Goal: Task Accomplishment & Management: Use online tool/utility

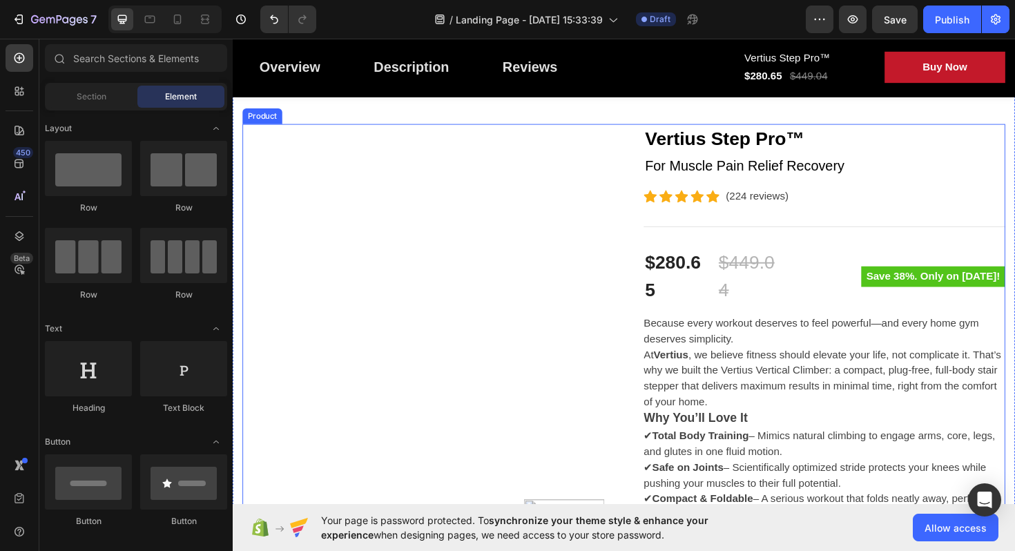
scroll to position [108, 0]
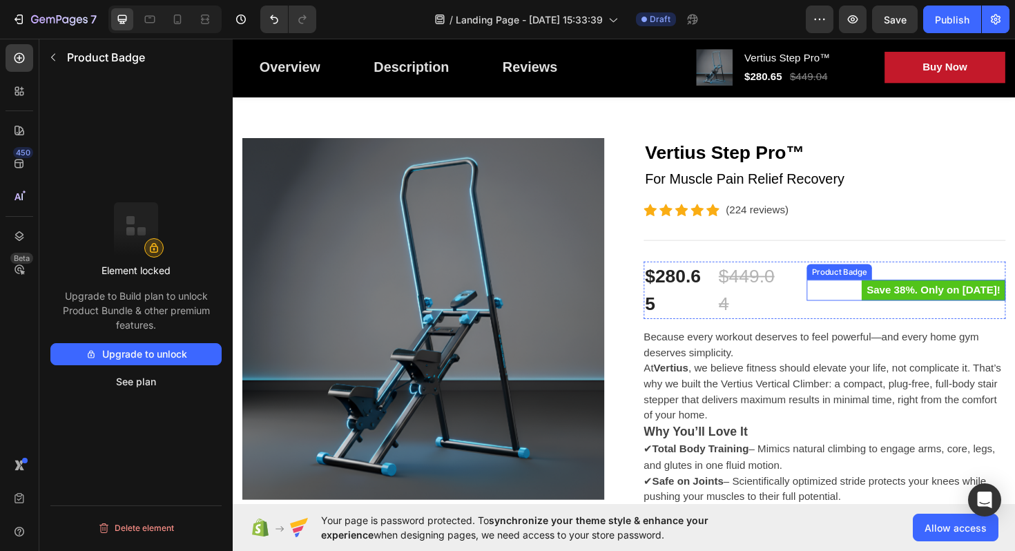
click at [847, 311] on div "Save 38%. Only on [DATE]!" at bounding box center [946, 305] width 211 height 22
click at [774, 303] on div "$449.04" at bounding box center [782, 305] width 73 height 61
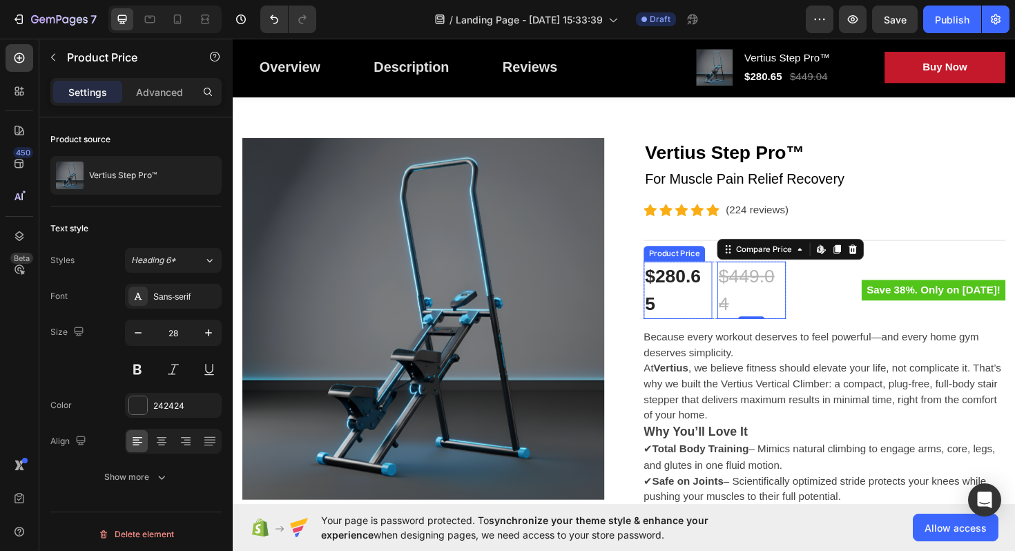
click at [729, 298] on div "$280.65" at bounding box center [704, 305] width 73 height 61
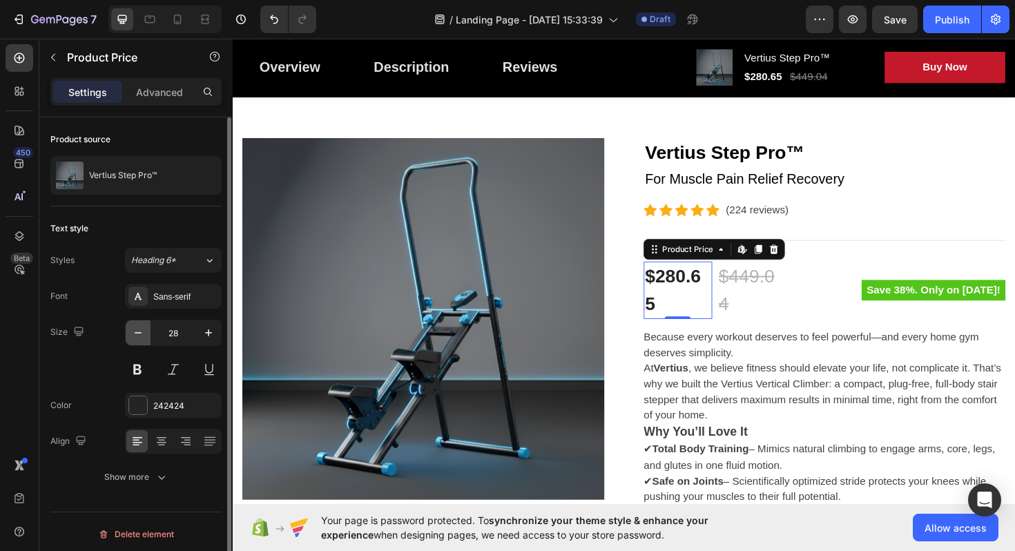
click at [140, 336] on icon "button" at bounding box center [138, 333] width 14 height 14
type input "27"
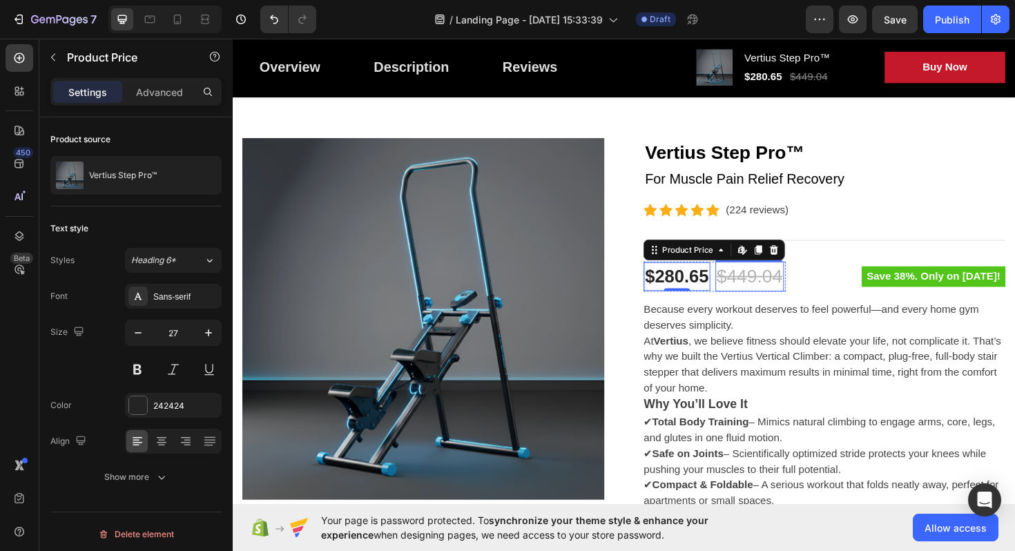
click at [748, 283] on div "$449.04" at bounding box center [780, 291] width 73 height 32
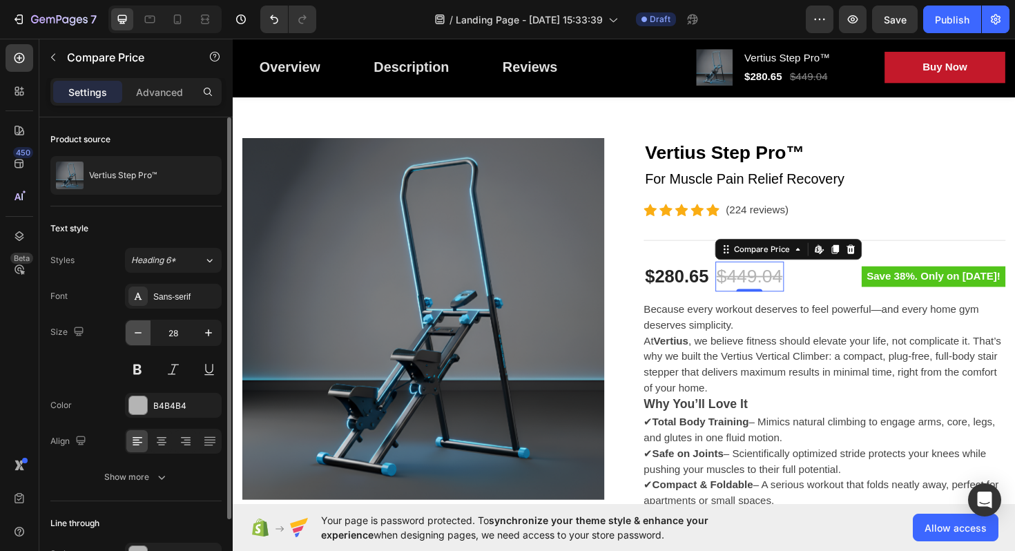
click at [146, 334] on button "button" at bounding box center [138, 332] width 25 height 25
type input "27"
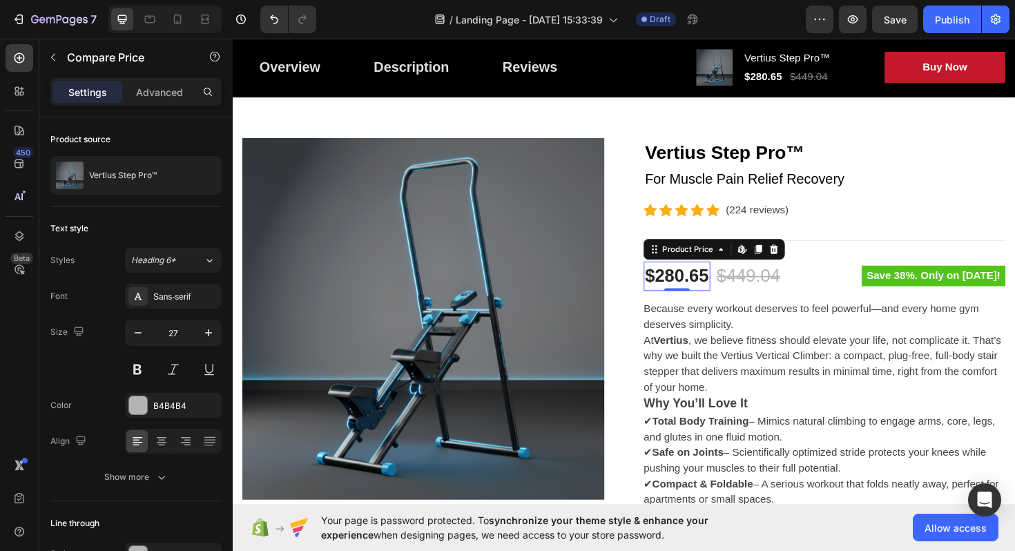
click at [713, 291] on div "$280.65" at bounding box center [703, 290] width 70 height 31
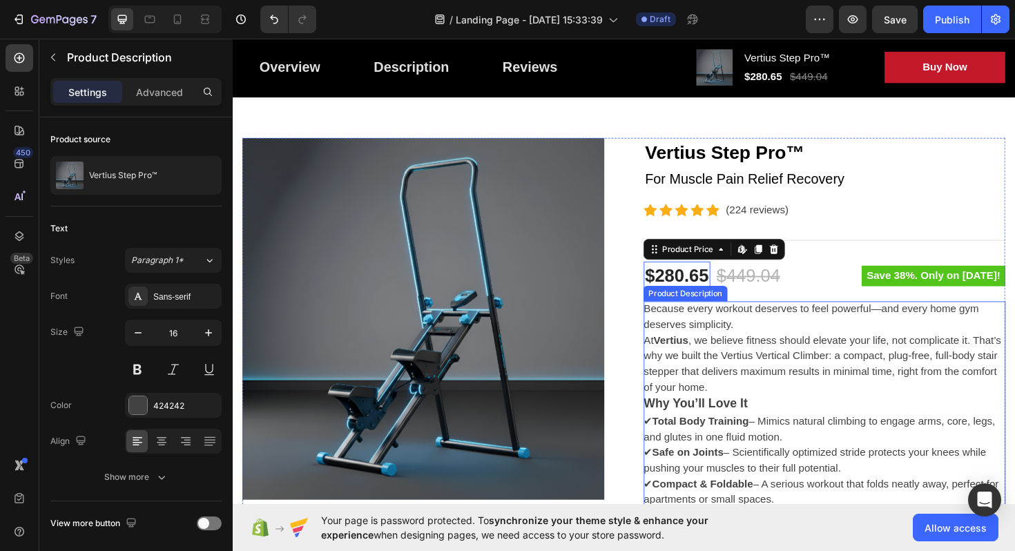
click at [780, 325] on p "Because every workout deserves to feel powerful—and every home gym deserves sim…" at bounding box center [857, 366] width 378 height 95
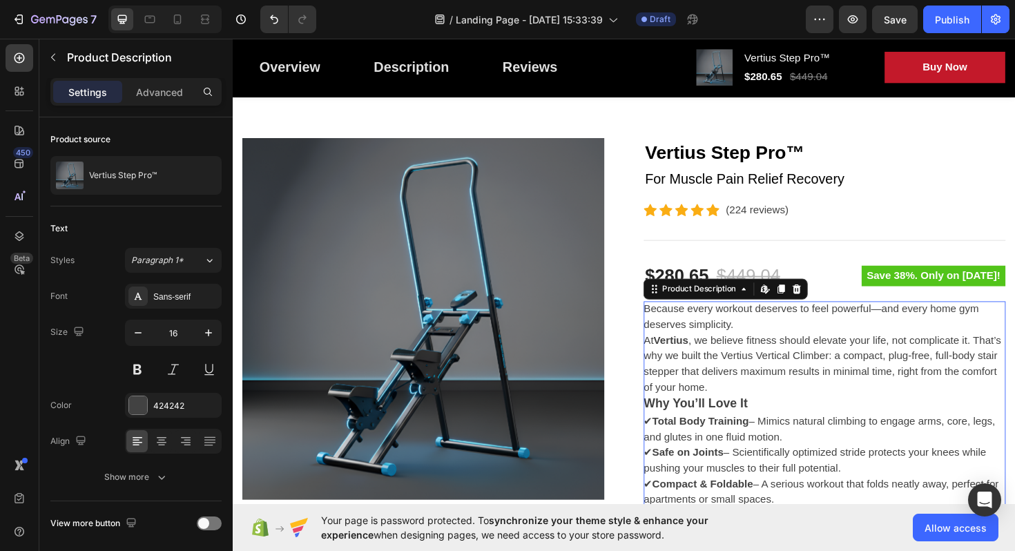
click at [768, 436] on div "Because every workout deserves to feel powerful—and every home gym deserves sim…" at bounding box center [859, 535] width 383 height 437
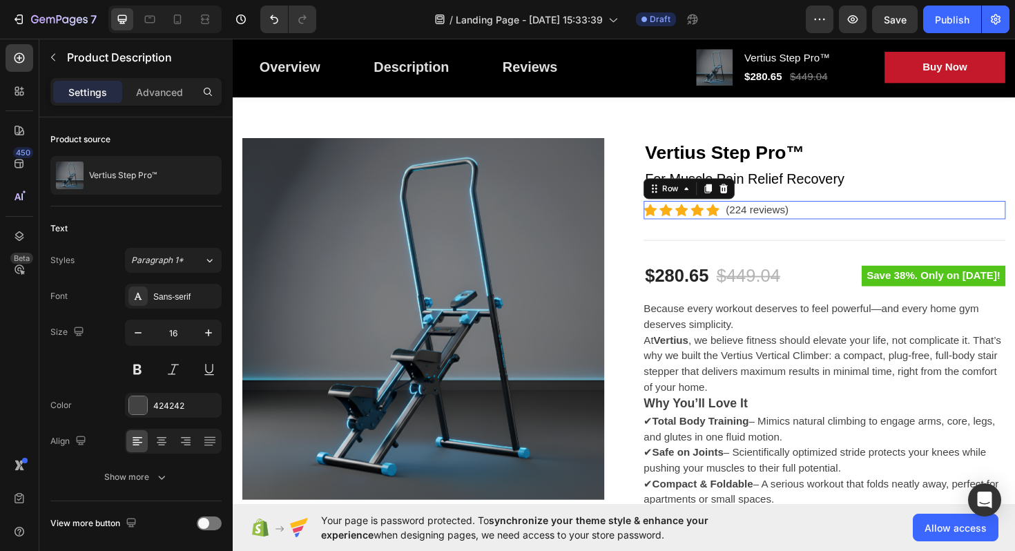
click at [885, 214] on div "Icon Icon Icon Icon Icon Icon List Hoz (224 reviews) Text block Row 0" at bounding box center [859, 220] width 383 height 19
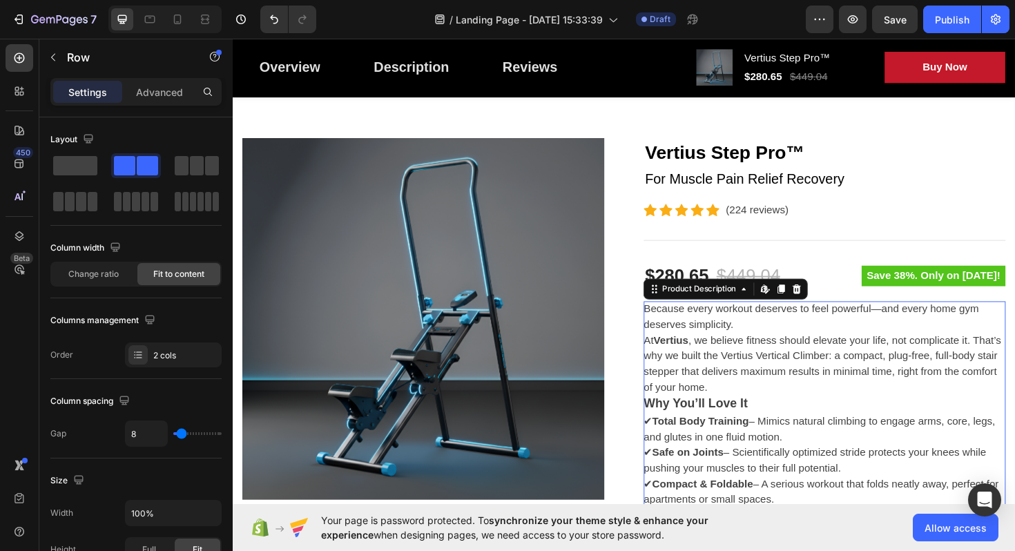
click at [879, 408] on div "Because every workout deserves to feel powerful—and every home gym deserves sim…" at bounding box center [859, 535] width 383 height 437
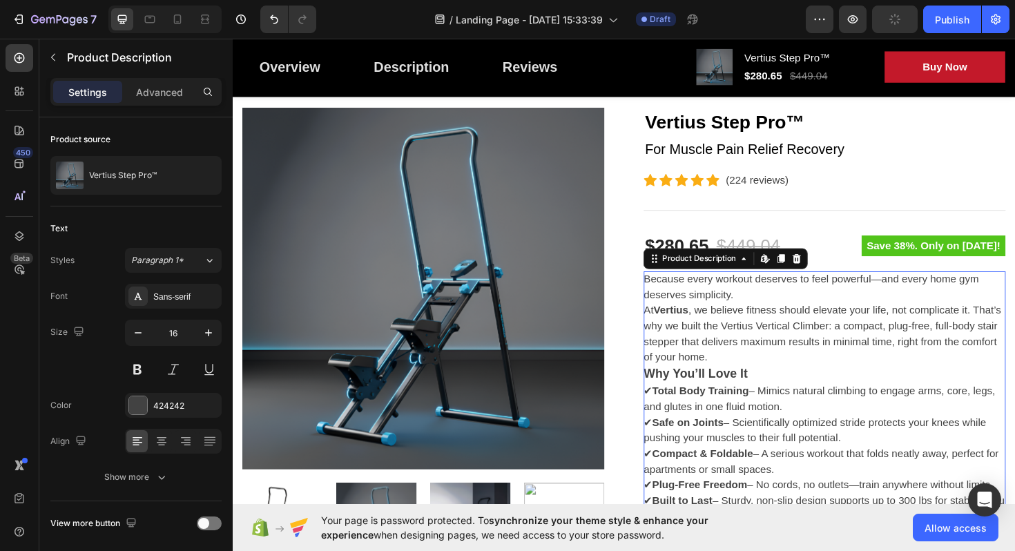
scroll to position [143, 0]
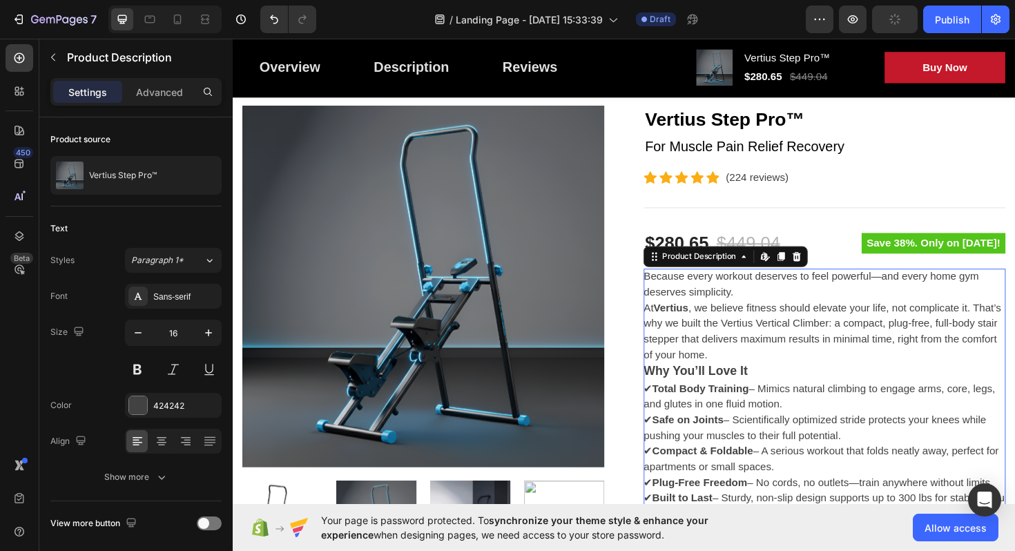
click at [919, 349] on div "Because every workout deserves to feel powerful—and every home gym deserves sim…" at bounding box center [859, 500] width 383 height 437
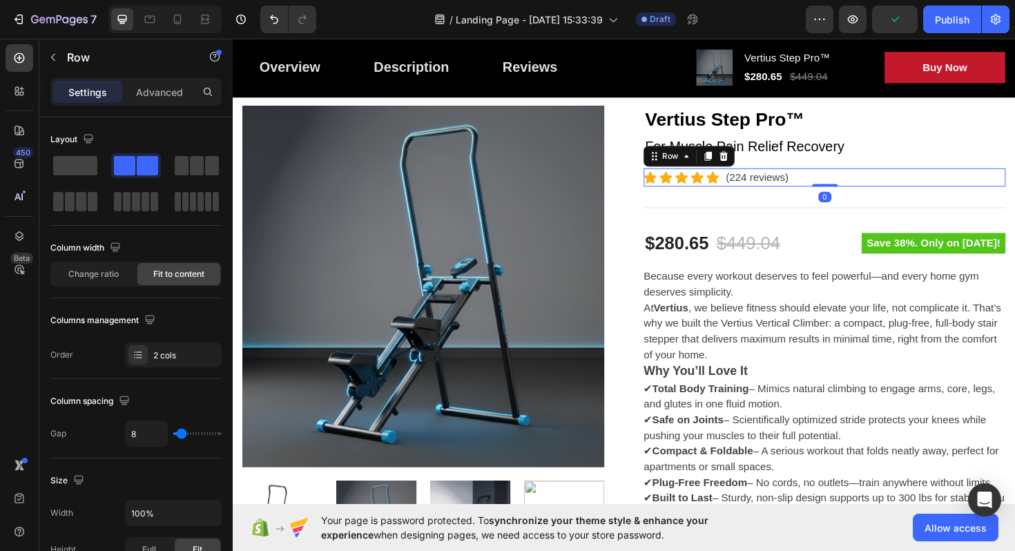
click at [912, 191] on div "Icon Icon Icon Icon Icon Icon List Hoz (224 reviews) Text block Row 0" at bounding box center [859, 185] width 383 height 19
click at [935, 242] on div "Save 38%. Only on [DATE]! Product Badge" at bounding box center [946, 255] width 211 height 31
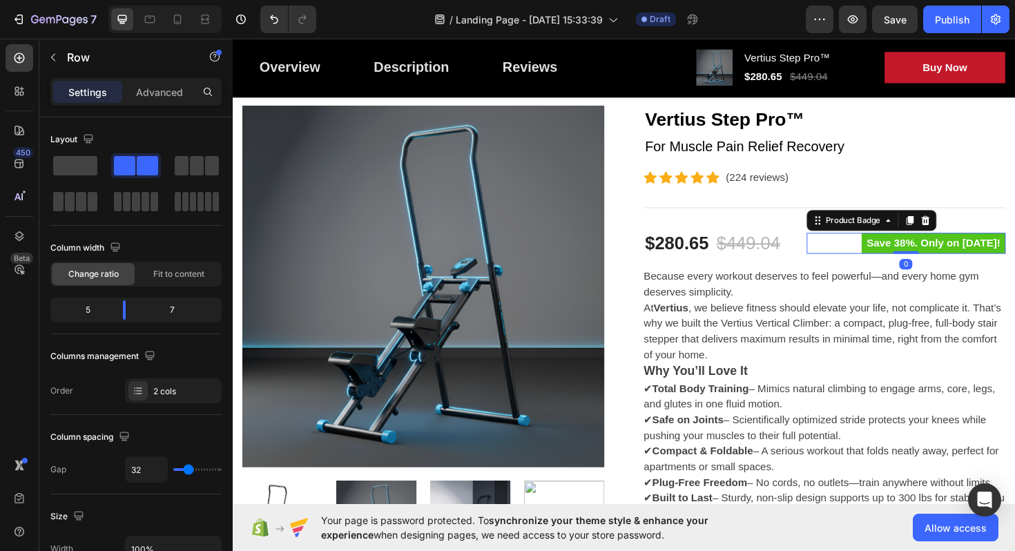
click at [935, 250] on pre "Save 38%. Only on [DATE]!" at bounding box center [975, 256] width 153 height 22
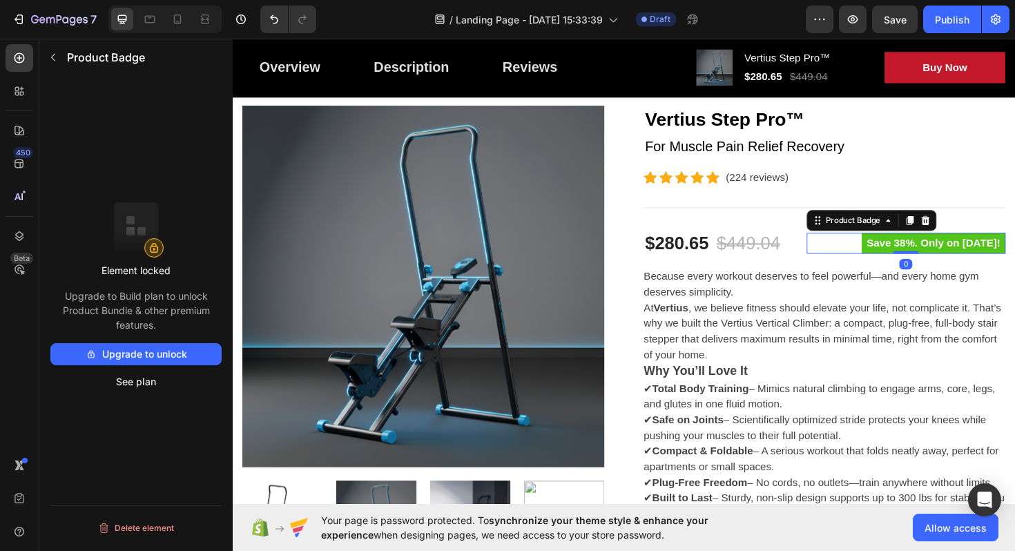
click at [948, 254] on pre "Save 38%. Only on [DATE]!" at bounding box center [975, 256] width 153 height 22
click at [933, 254] on pre "Save 38%. Only on [DATE]!" at bounding box center [975, 256] width 153 height 22
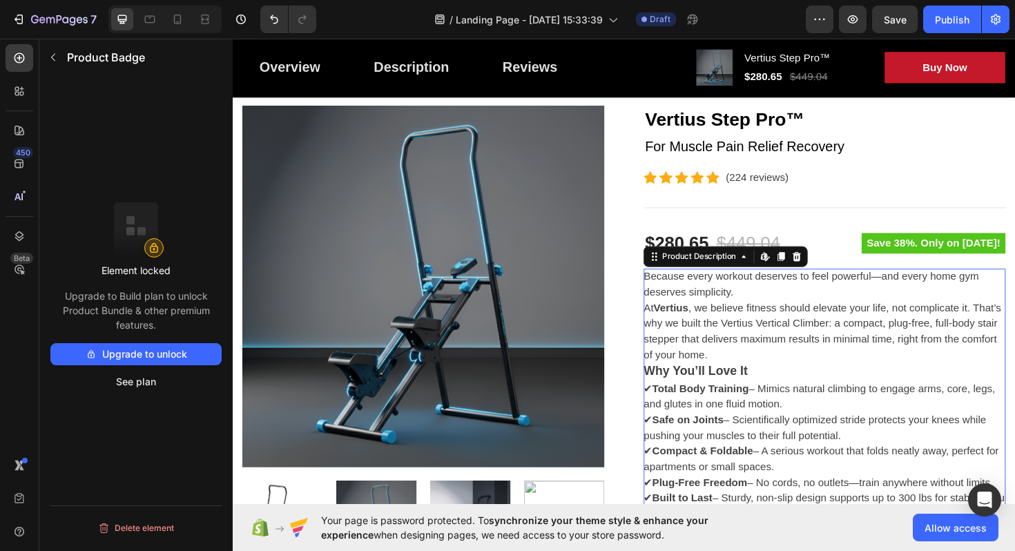
click at [902, 303] on div "Because every workout deserves to feel powerful—and every home gym deserves sim…" at bounding box center [859, 500] width 383 height 437
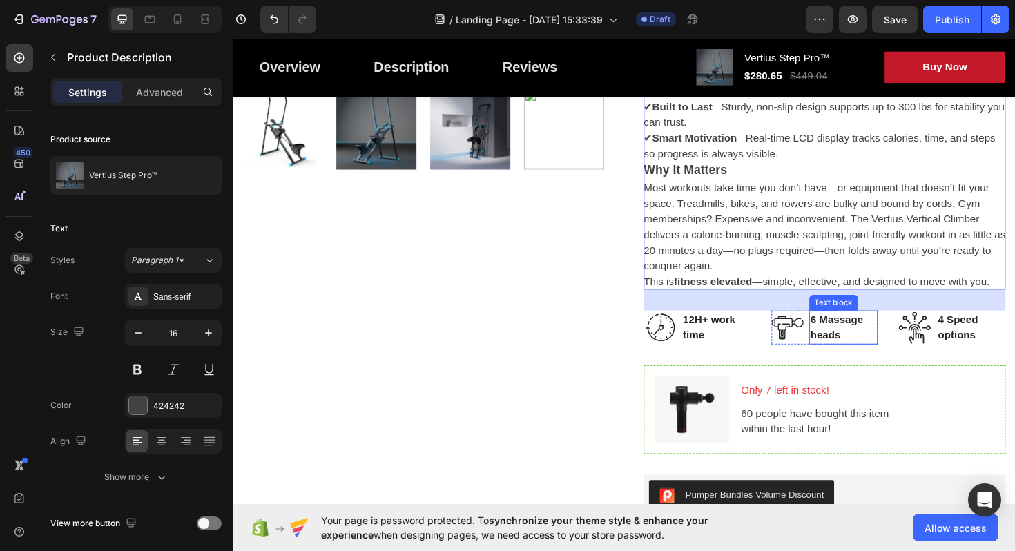
click at [906, 365] on div "Vertius Step Pro™ Product Title For Muscle Pain Relief Recovery Text block Icon…" at bounding box center [859, 265] width 383 height 1141
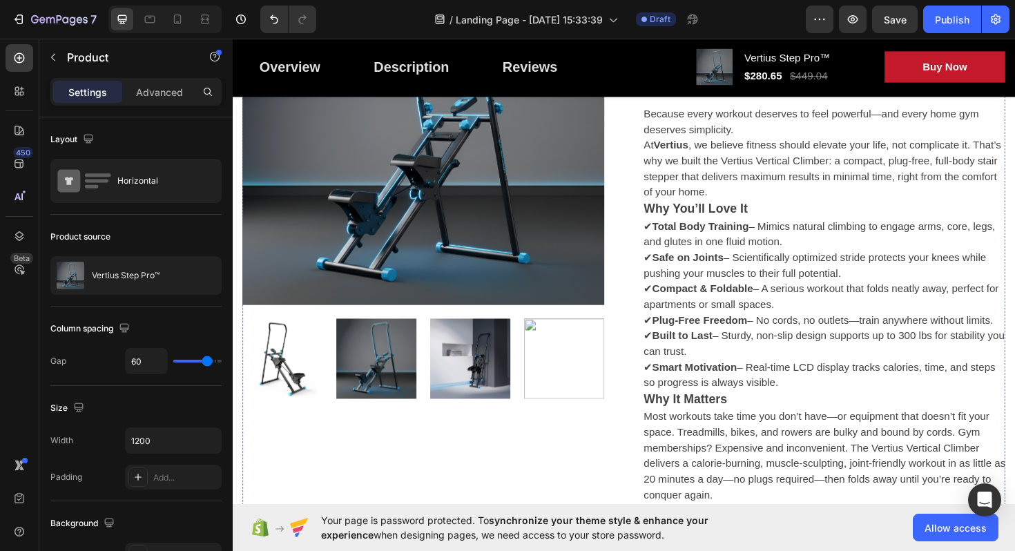
scroll to position [274, 0]
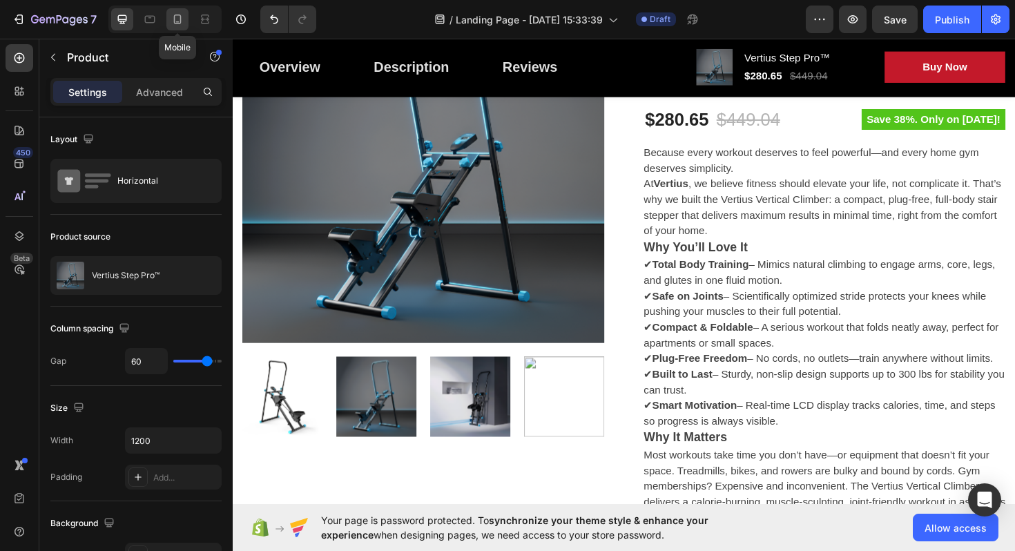
click at [180, 15] on icon at bounding box center [178, 19] width 14 height 14
type input "0"
type input "100%"
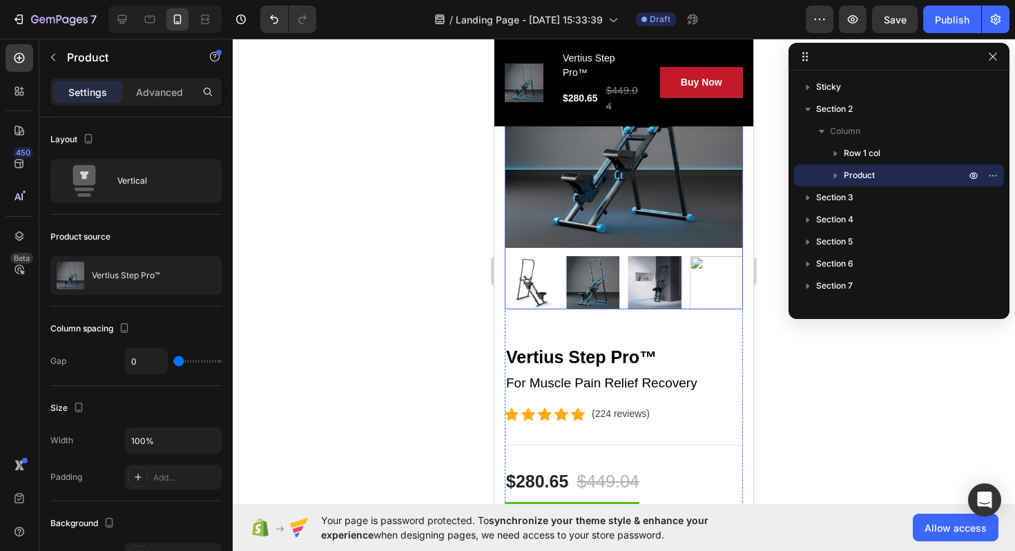
scroll to position [207, 0]
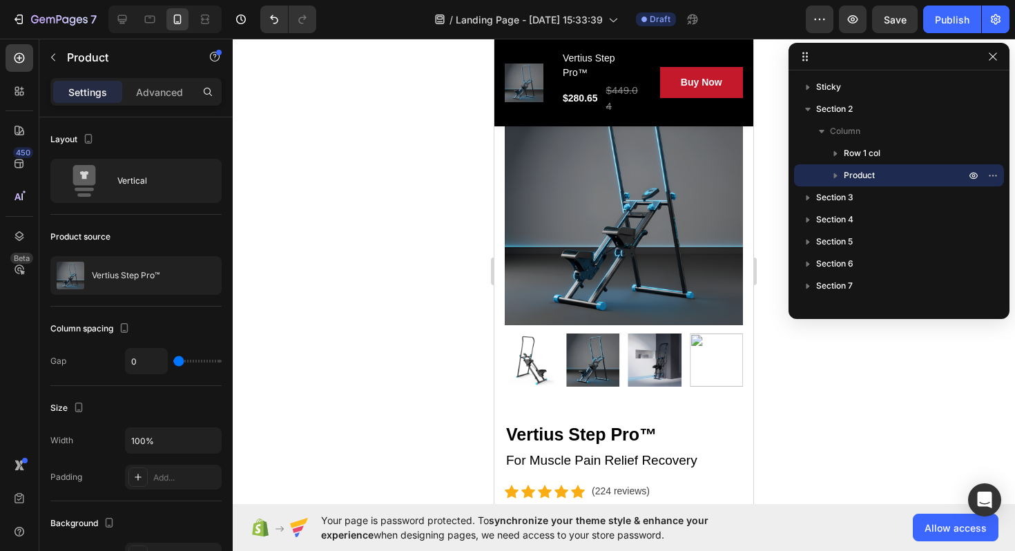
click at [894, 441] on div at bounding box center [624, 295] width 783 height 512
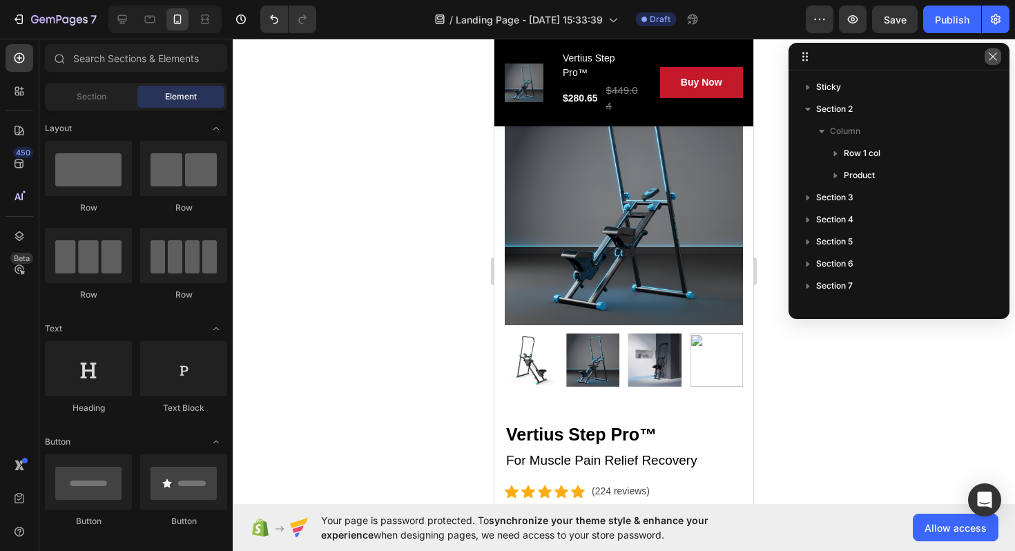
click at [989, 56] on icon "button" at bounding box center [993, 56] width 11 height 11
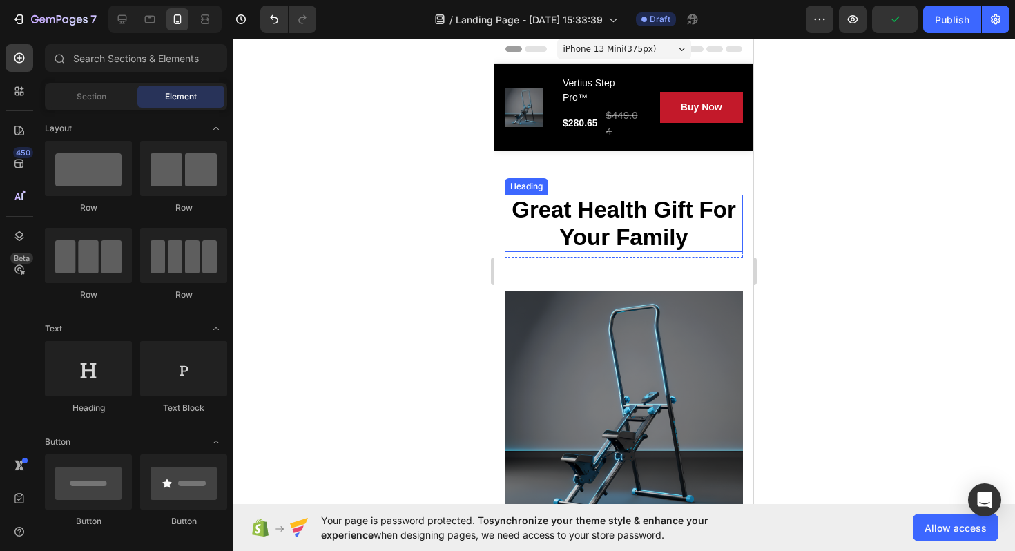
scroll to position [0, 0]
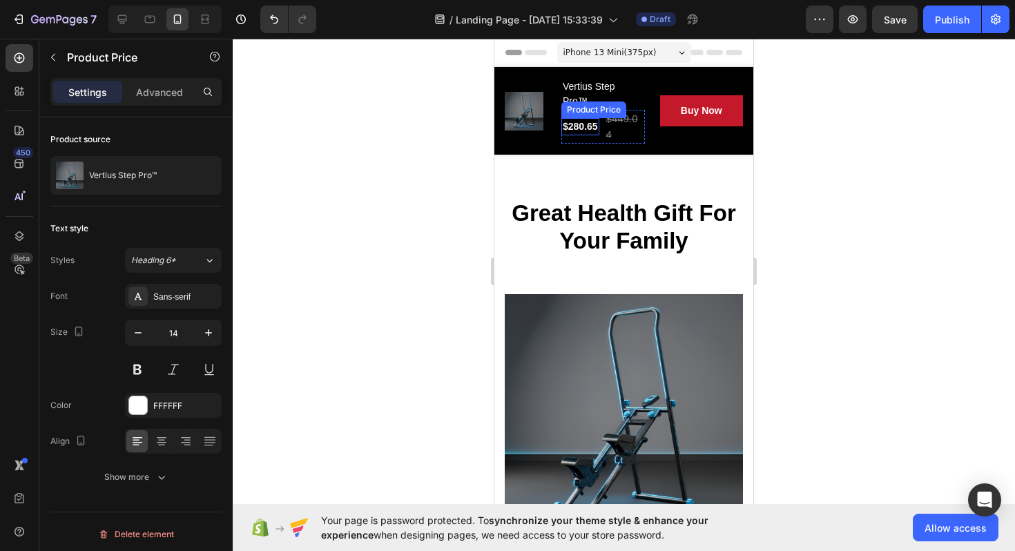
click at [578, 133] on div "$280.65 Product Price Product Price" at bounding box center [581, 126] width 38 height 17
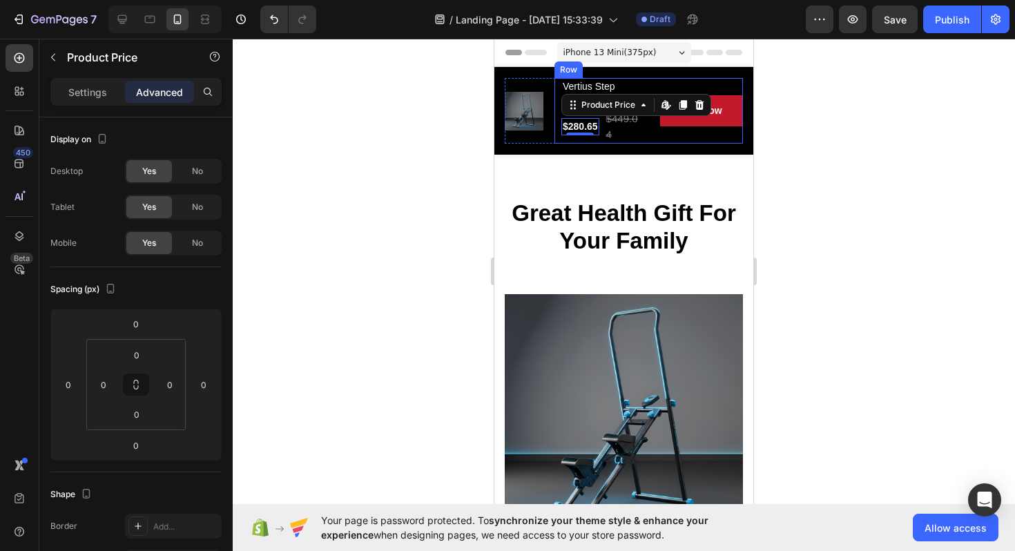
click at [636, 122] on div "$449.04" at bounding box center [625, 127] width 40 height 34
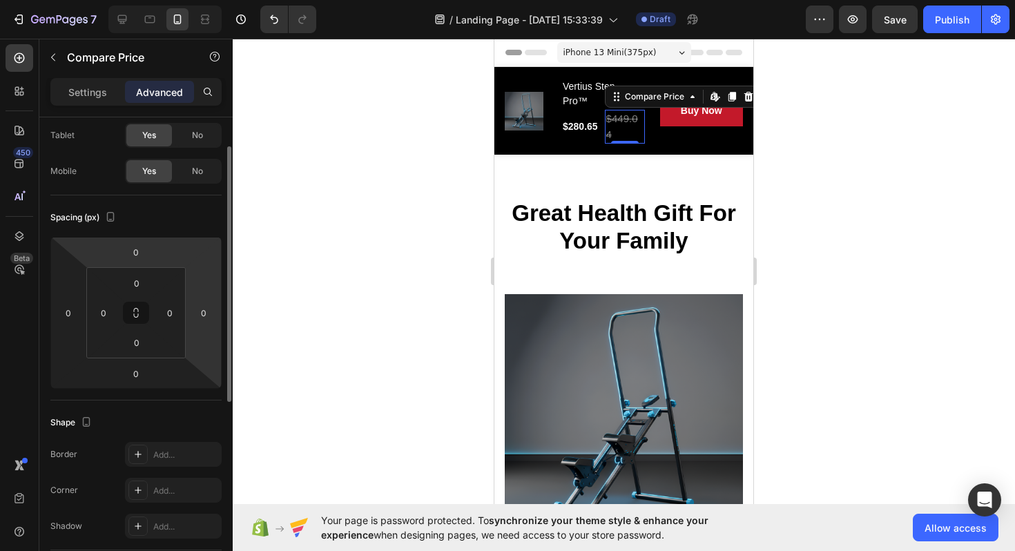
scroll to position [32, 0]
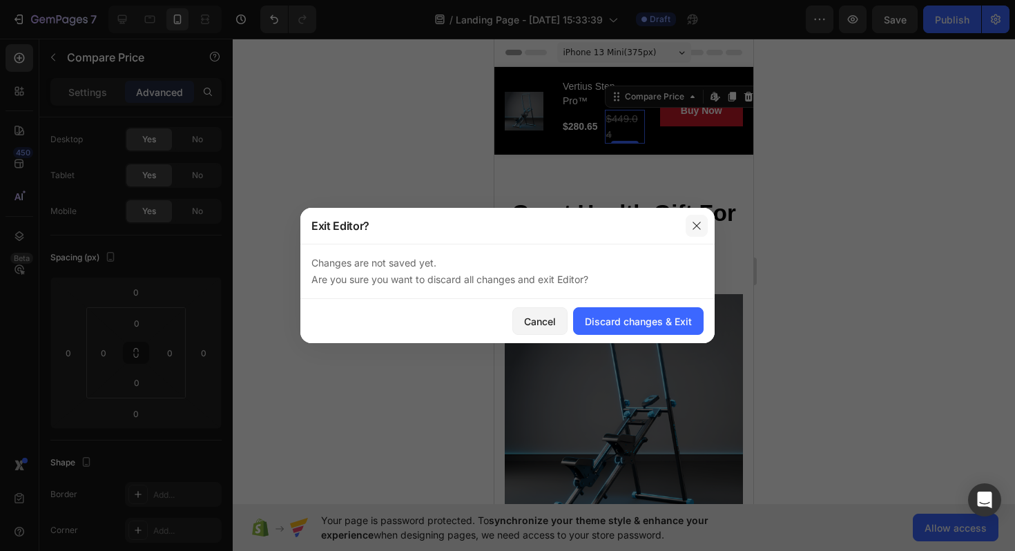
click at [695, 224] on icon "button" at bounding box center [697, 226] width 8 height 8
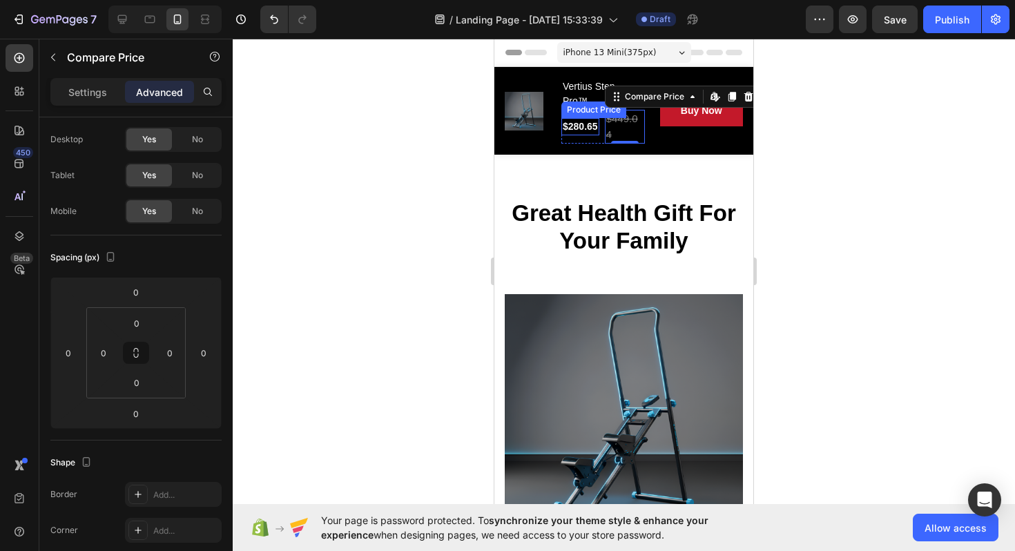
click at [586, 122] on div "$280.65" at bounding box center [581, 126] width 38 height 17
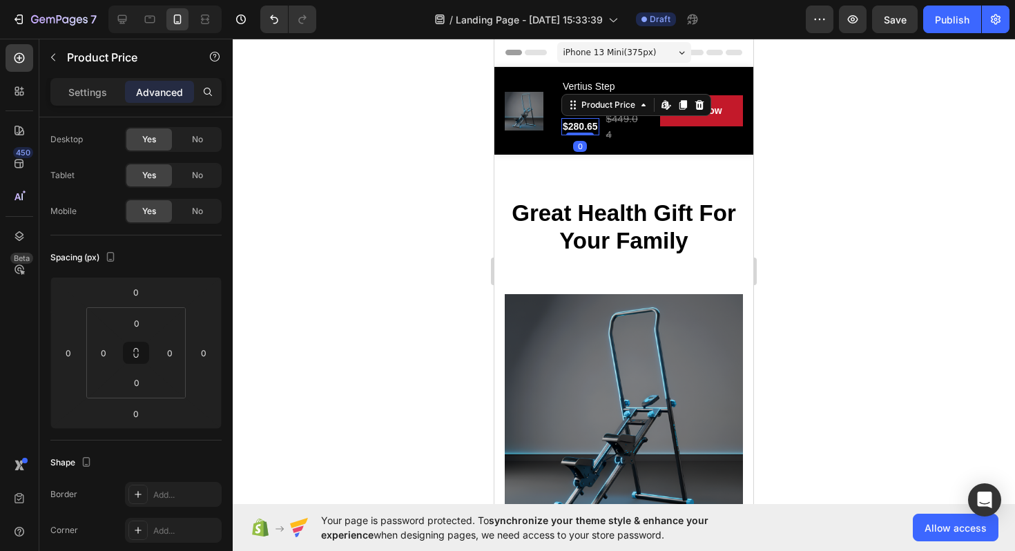
click at [579, 128] on div "$280.65" at bounding box center [581, 126] width 38 height 17
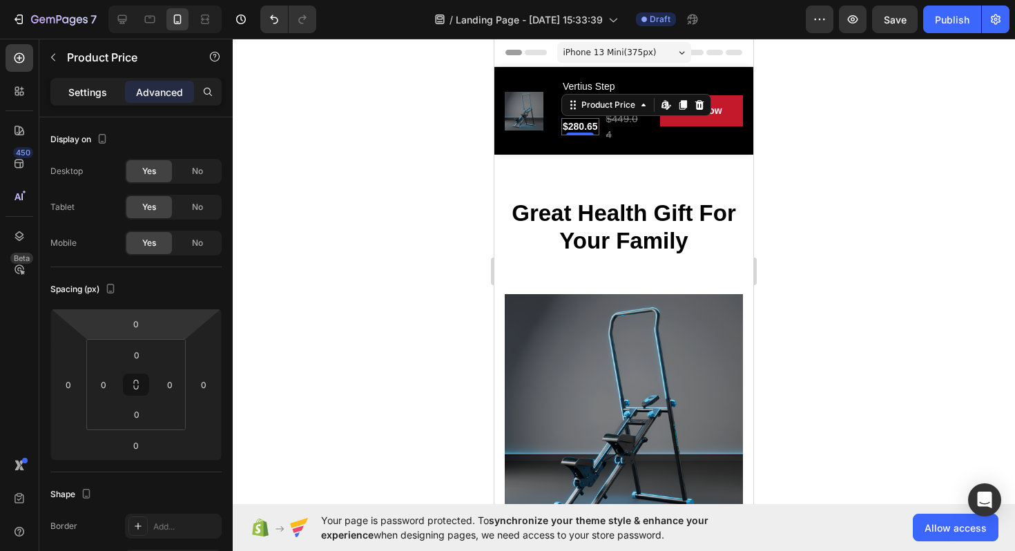
click at [100, 100] on div "Settings" at bounding box center [87, 92] width 69 height 22
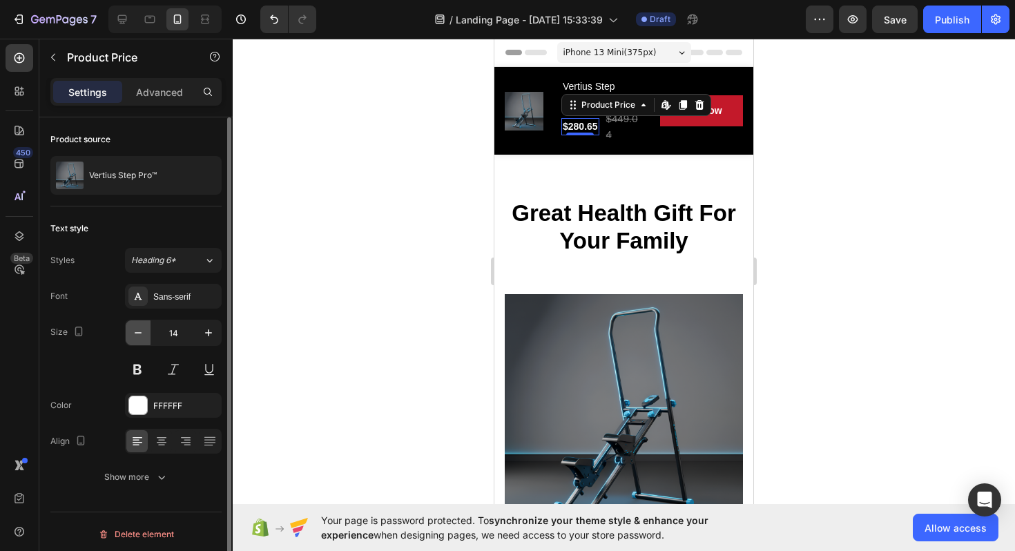
click at [136, 329] on icon "button" at bounding box center [138, 333] width 14 height 14
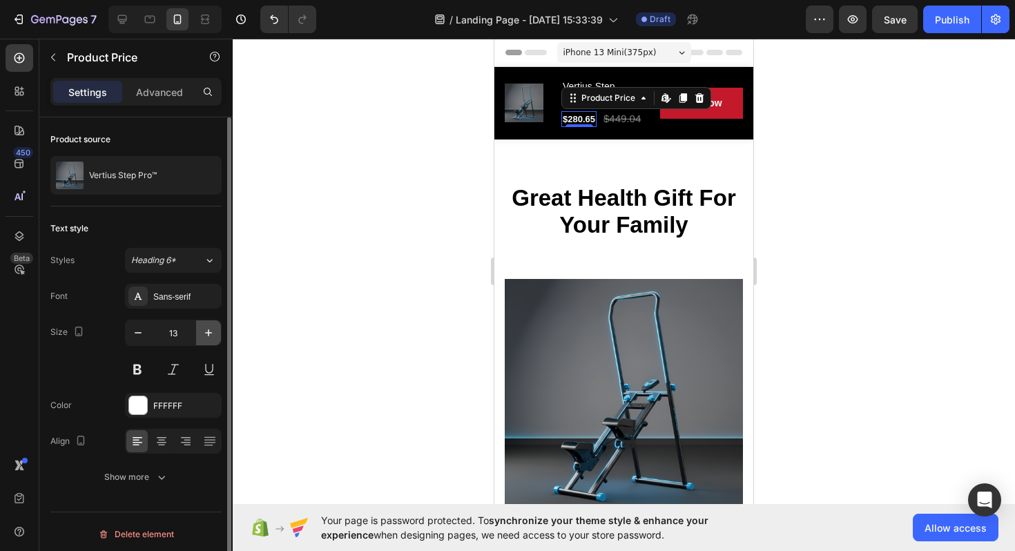
click at [203, 335] on icon "button" at bounding box center [209, 333] width 14 height 14
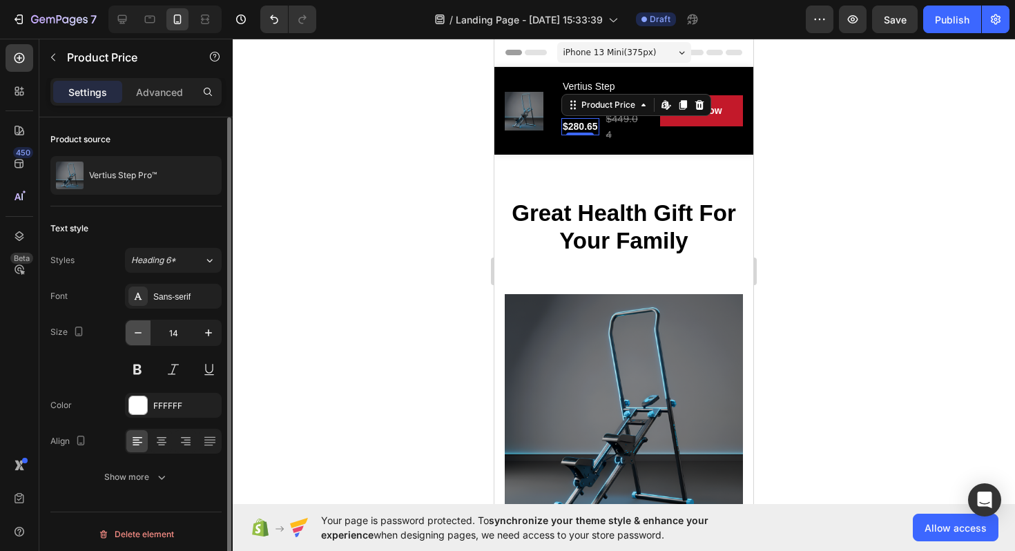
click at [138, 335] on icon "button" at bounding box center [138, 333] width 14 height 14
type input "13"
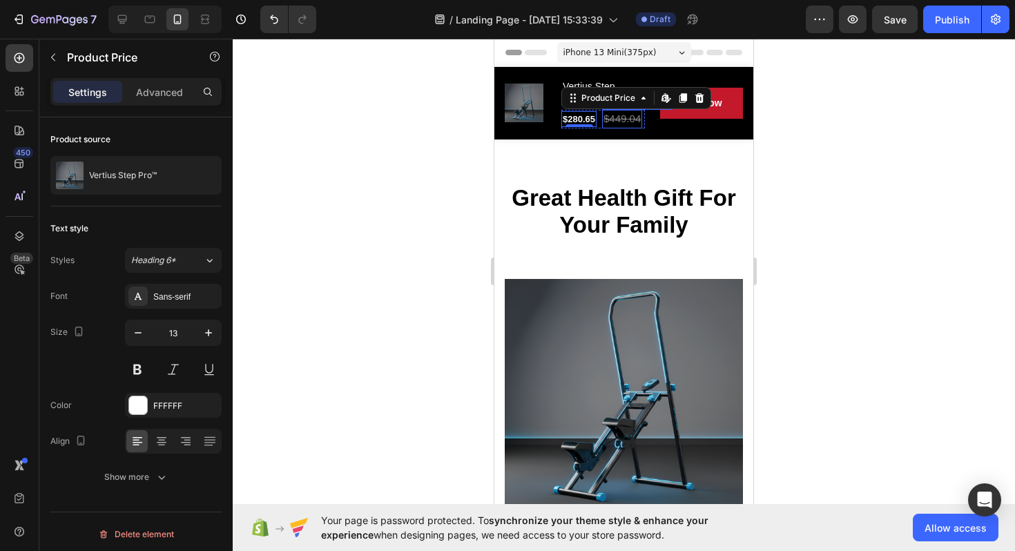
click at [608, 116] on div "$449.04" at bounding box center [622, 119] width 40 height 19
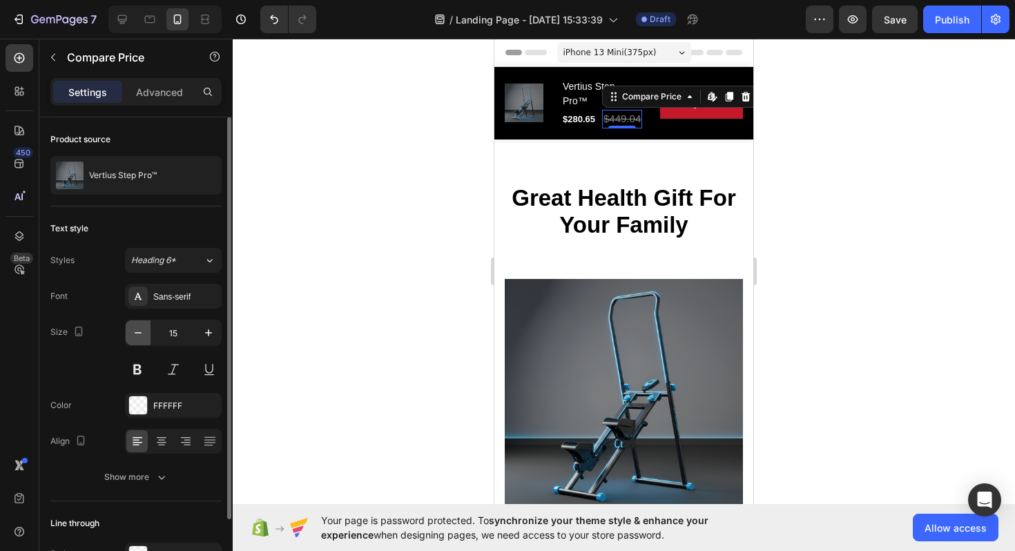
click at [140, 334] on icon "button" at bounding box center [138, 333] width 14 height 14
type input "14"
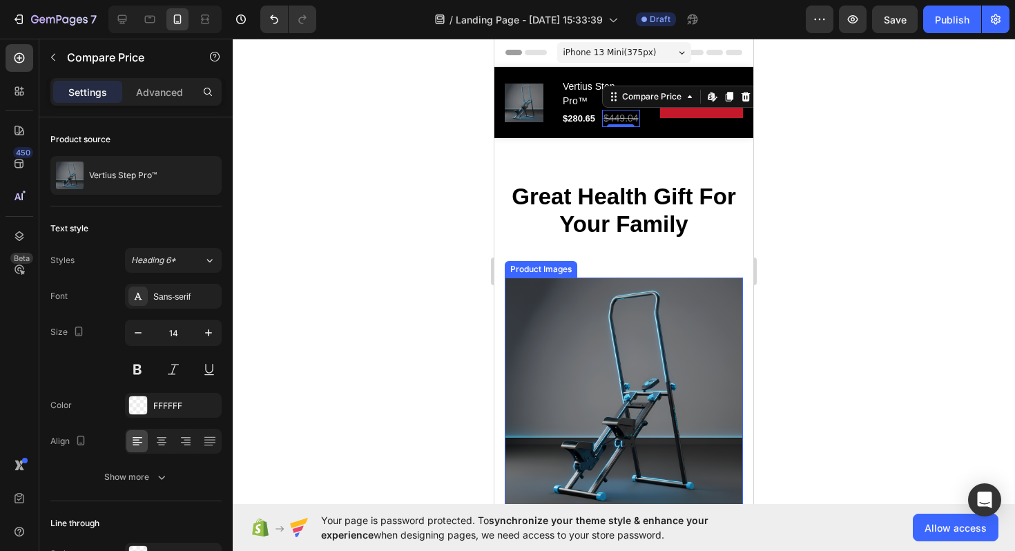
click at [786, 278] on div at bounding box center [624, 295] width 783 height 512
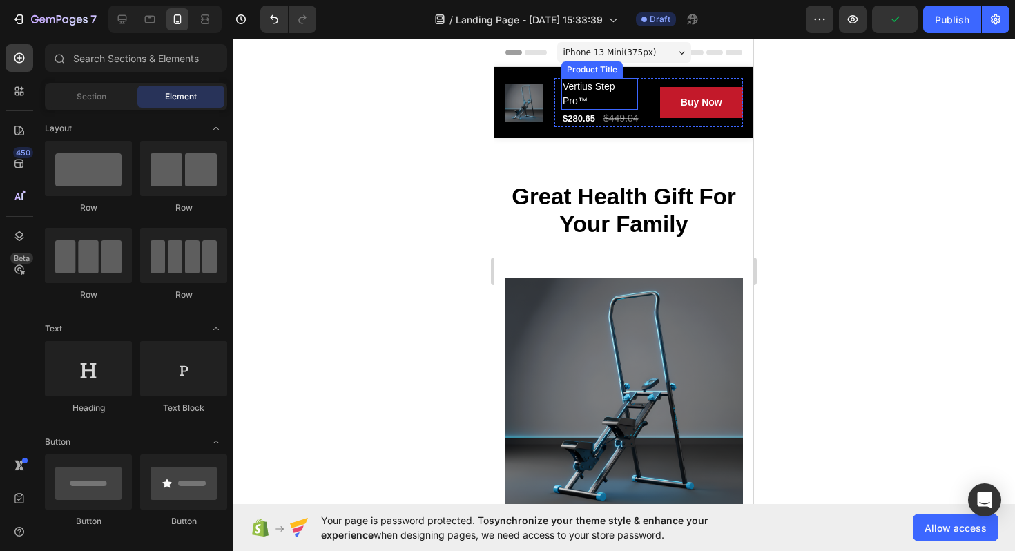
click at [586, 89] on h2 "Vertius Step Pro™" at bounding box center [600, 94] width 77 height 32
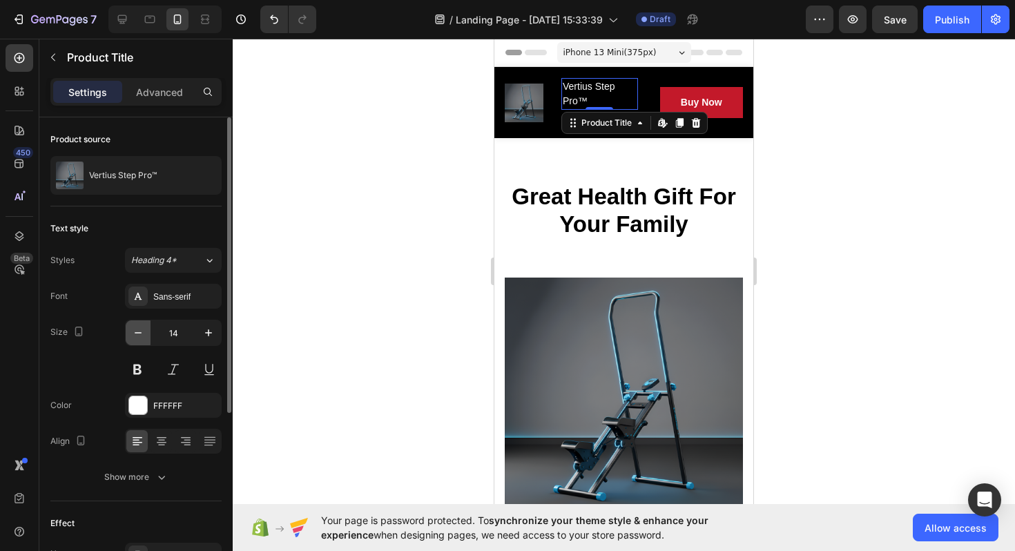
click at [142, 332] on icon "button" at bounding box center [138, 333] width 14 height 14
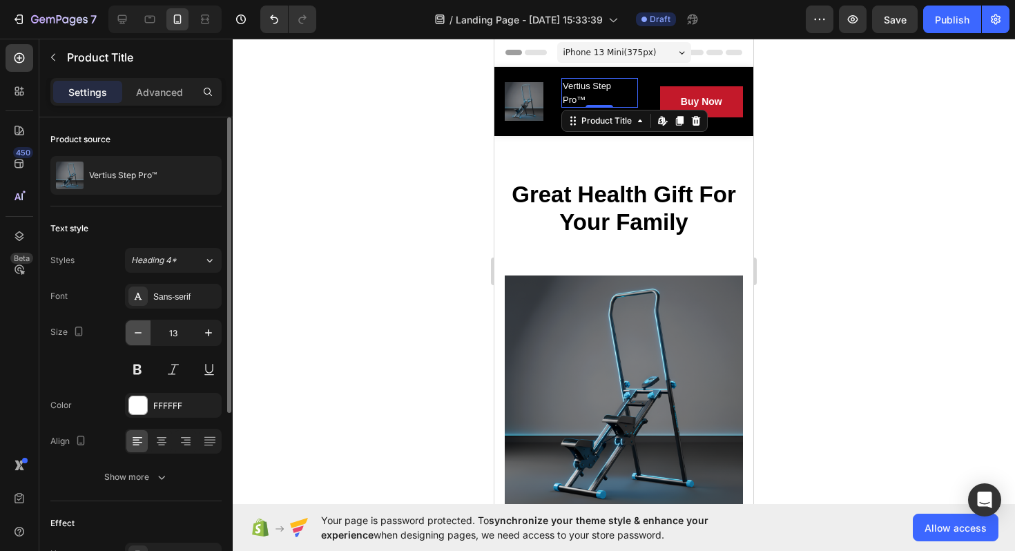
click at [142, 332] on icon "button" at bounding box center [138, 333] width 14 height 14
type input "12"
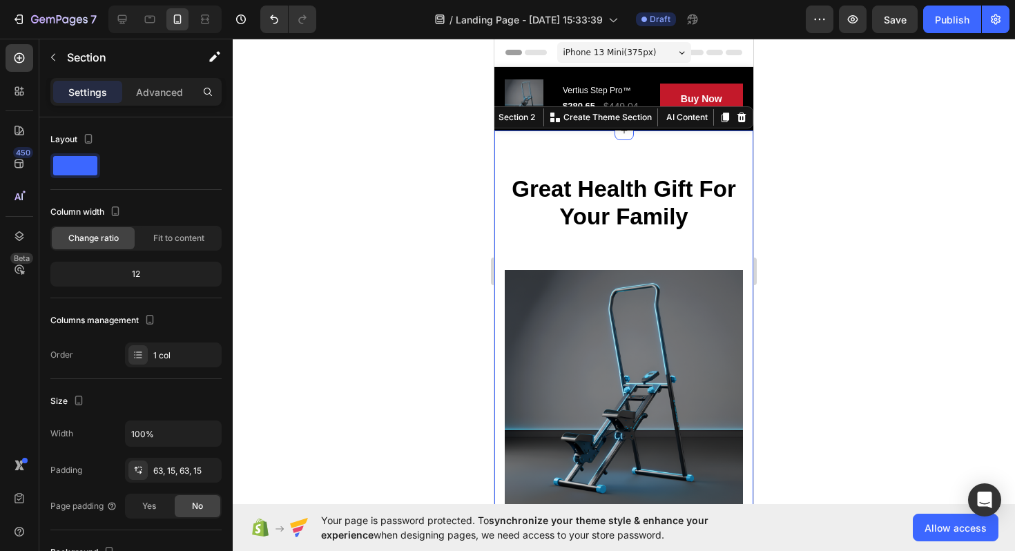
click at [850, 267] on div at bounding box center [624, 295] width 783 height 512
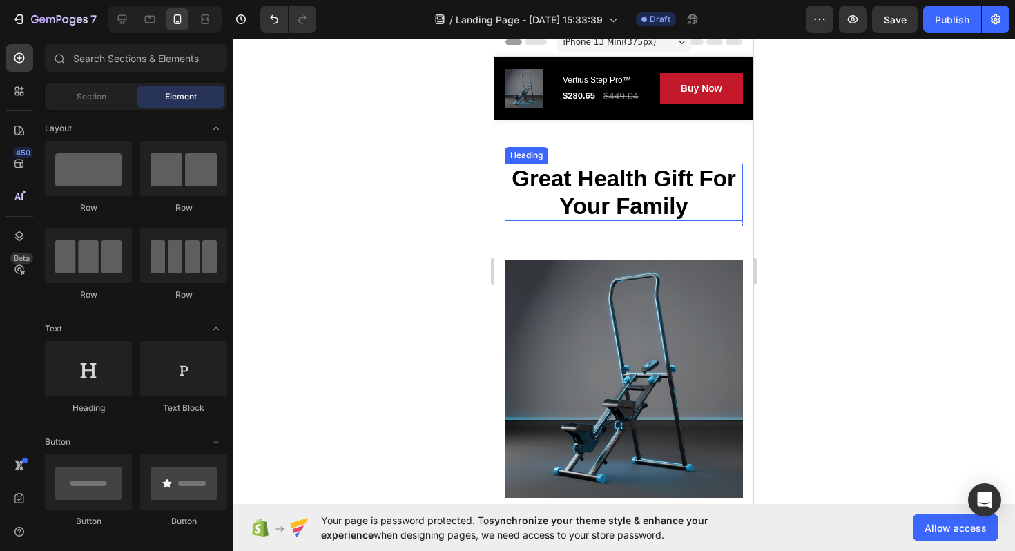
scroll to position [12, 0]
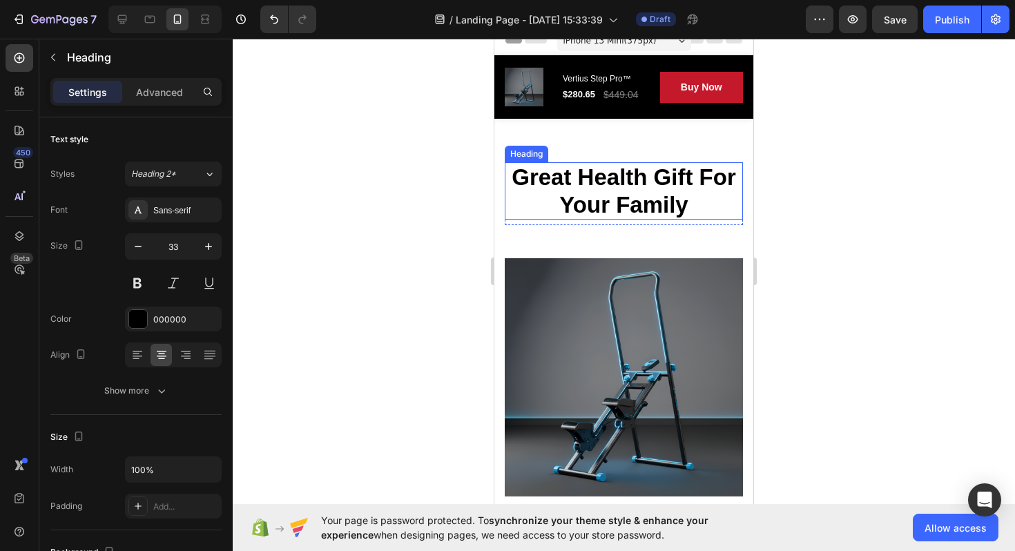
click at [673, 177] on p "Great Health Gift For Your Family" at bounding box center [624, 191] width 236 height 55
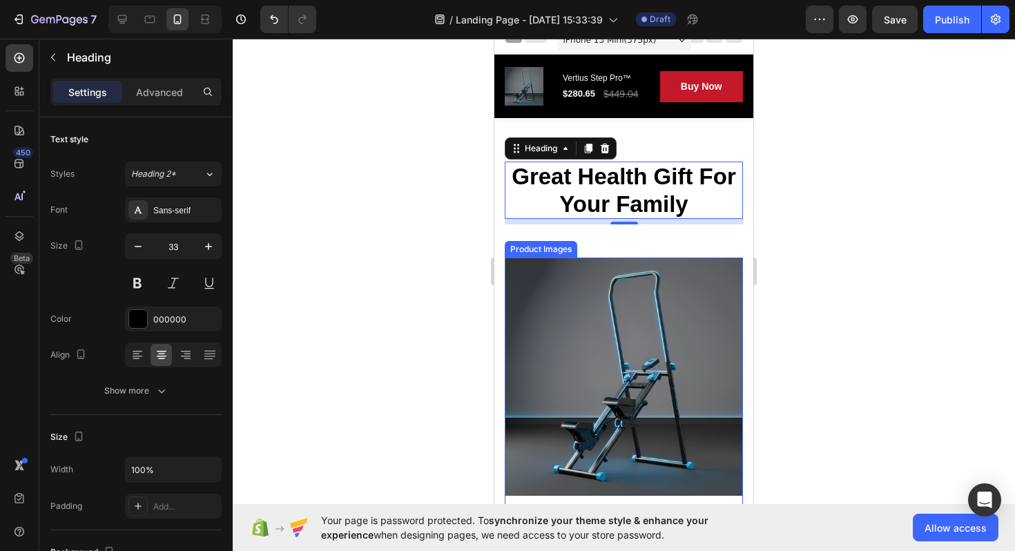
scroll to position [0, 0]
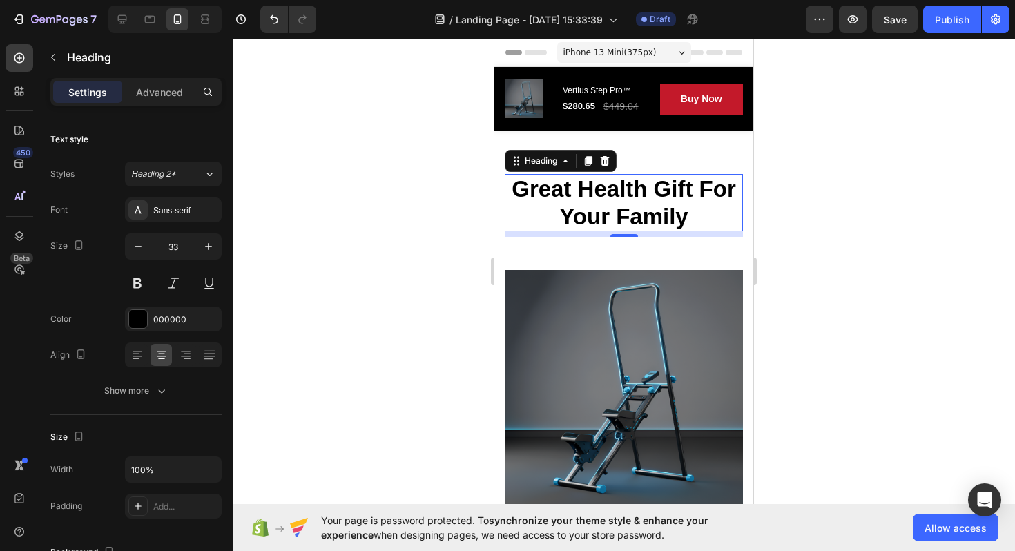
click at [691, 184] on p "Great Health Gift For Your Family" at bounding box center [624, 202] width 236 height 55
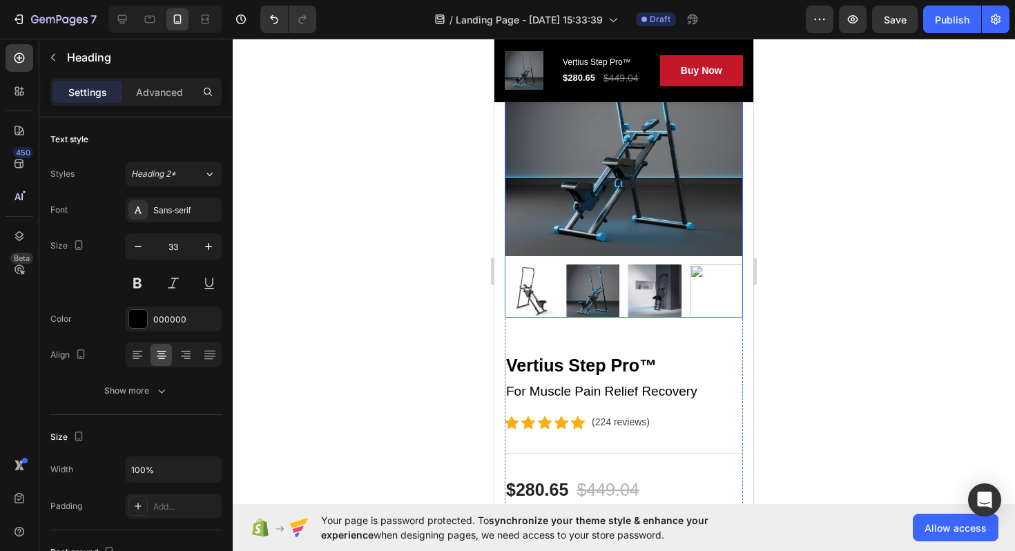
scroll to position [253, 0]
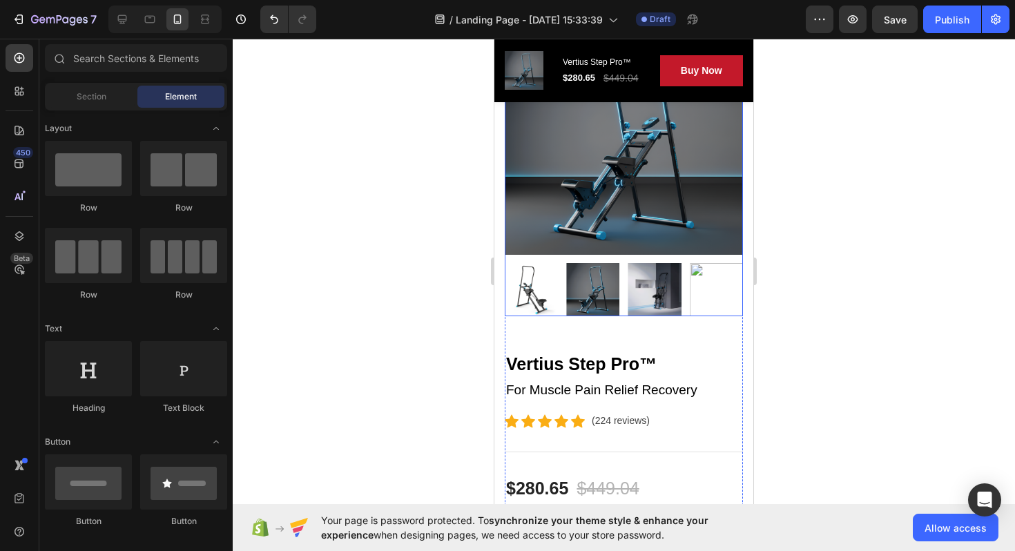
click at [707, 285] on img at bounding box center [716, 289] width 53 height 53
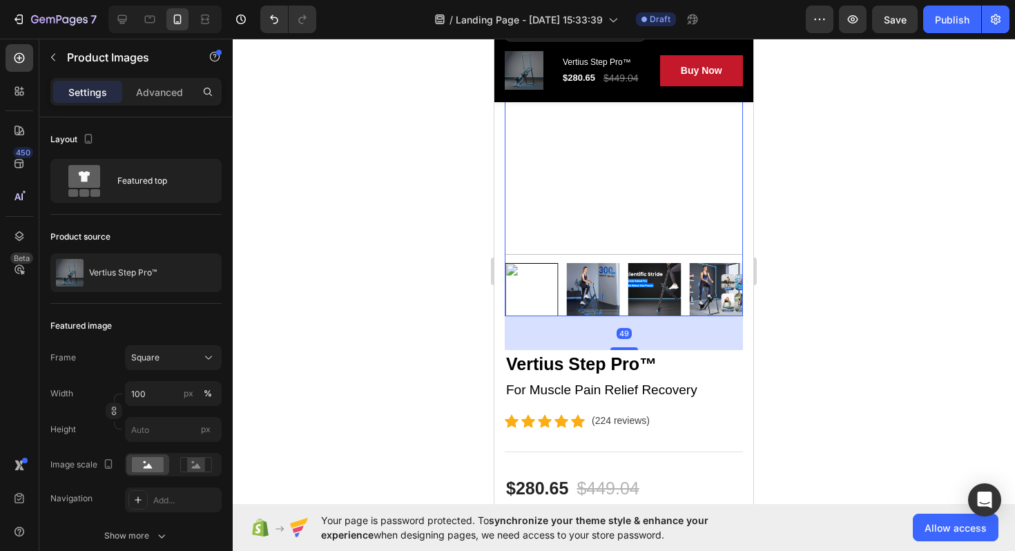
click at [707, 285] on img at bounding box center [716, 289] width 53 height 53
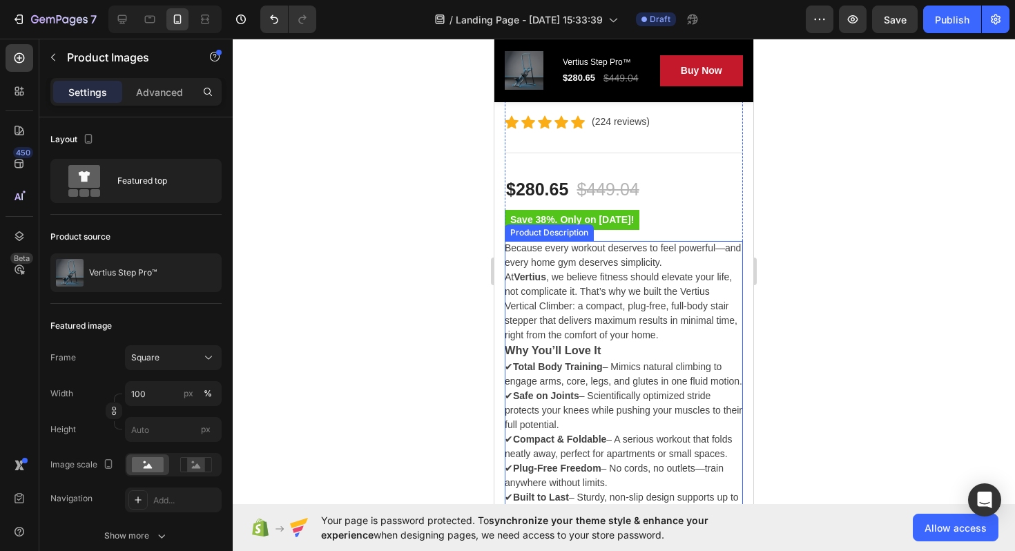
scroll to position [532, 0]
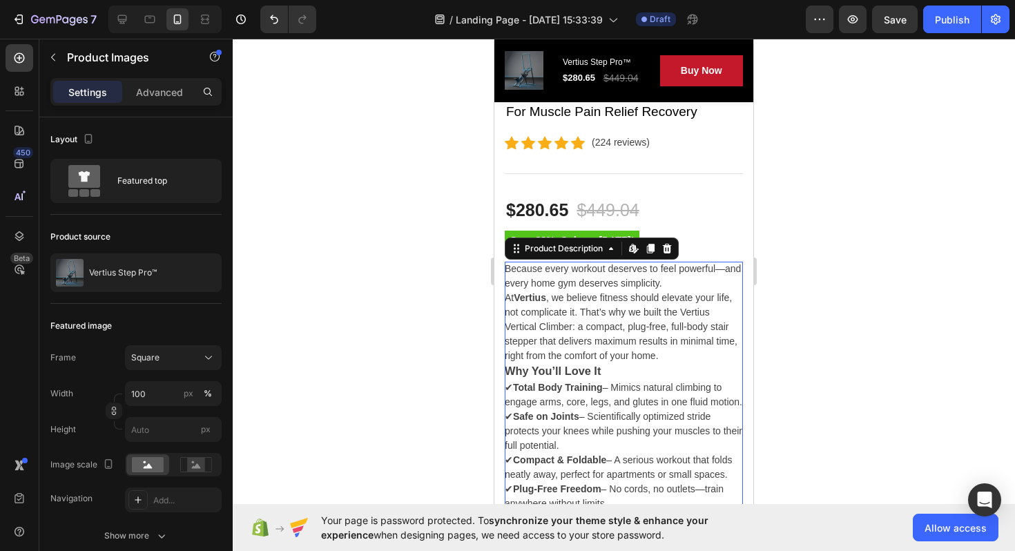
click at [688, 274] on p "Because every workout deserves to feel powerful—and every home gym deserves sim…" at bounding box center [623, 312] width 236 height 98
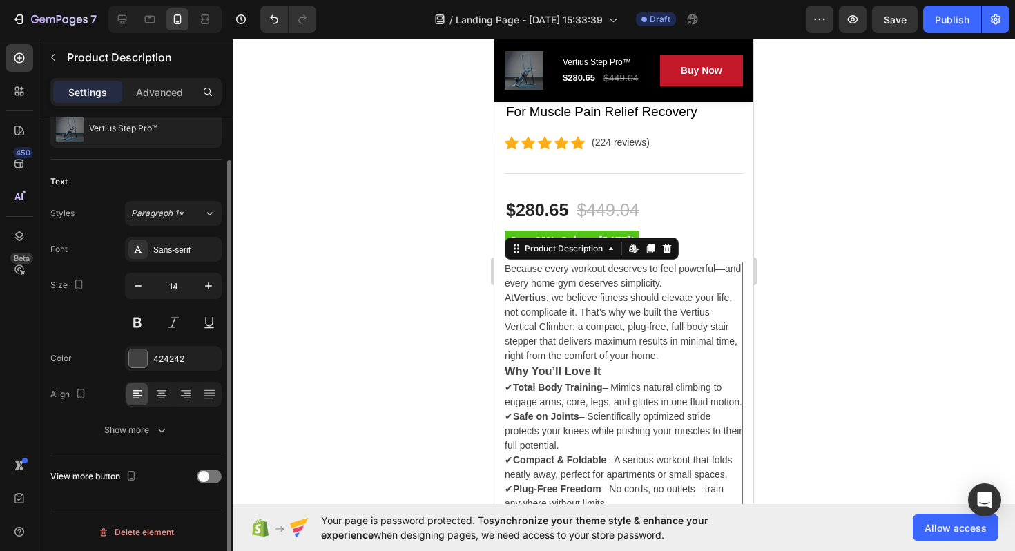
scroll to position [50, 0]
click at [202, 470] on span at bounding box center [203, 473] width 11 height 11
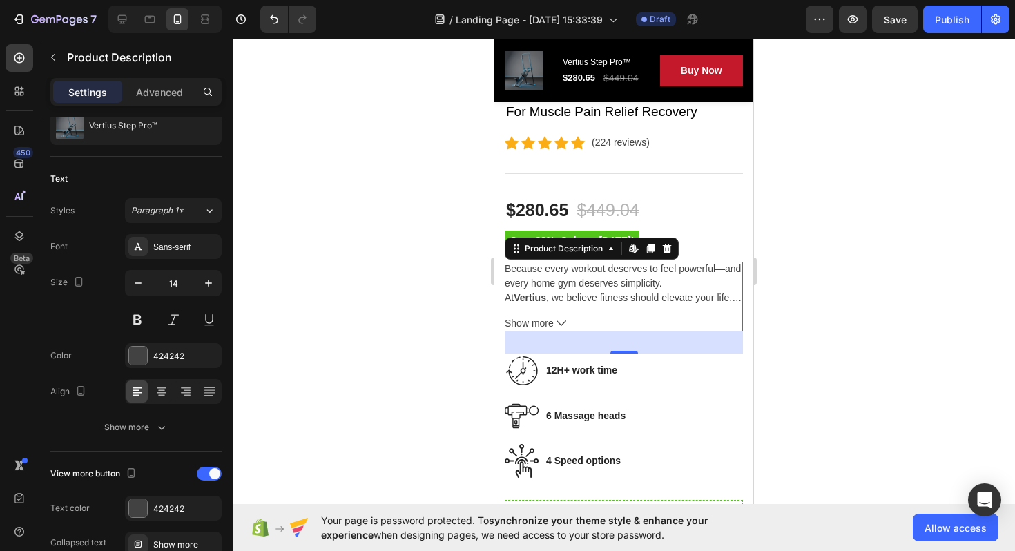
click at [563, 323] on icon at bounding box center [562, 323] width 10 height 10
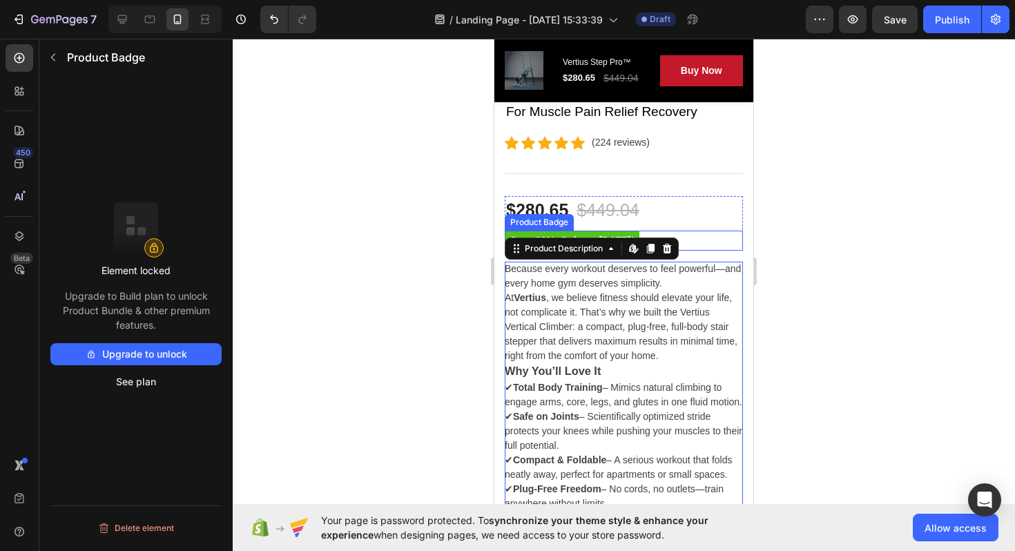
click at [726, 231] on div "Save 38%. Only on [DATE]!" at bounding box center [624, 241] width 238 height 20
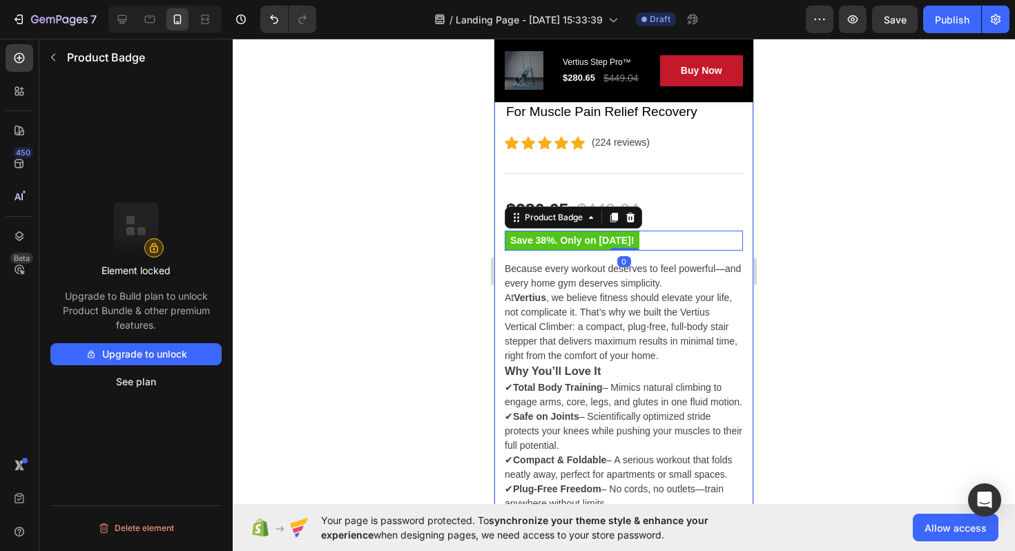
click at [807, 281] on div at bounding box center [624, 295] width 783 height 512
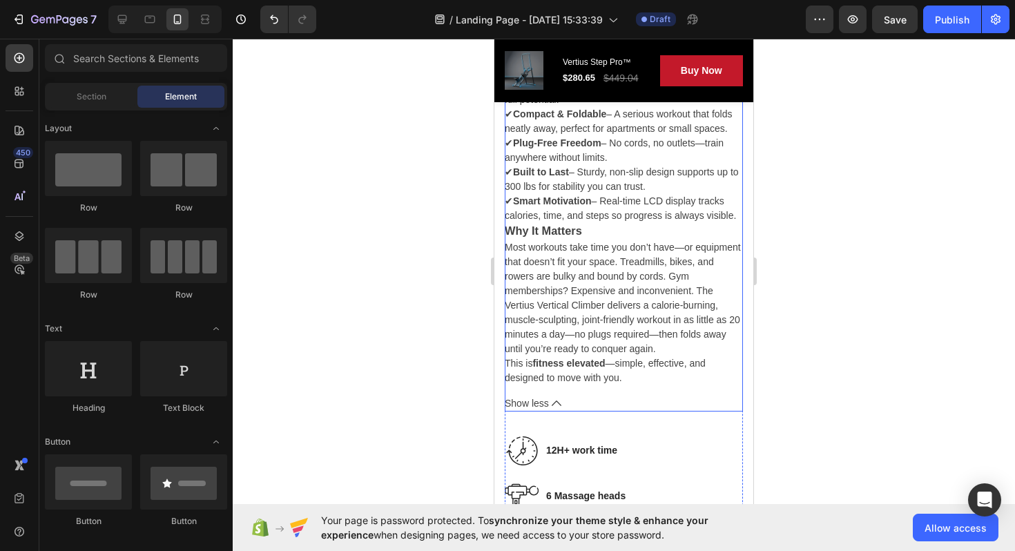
scroll to position [881, 0]
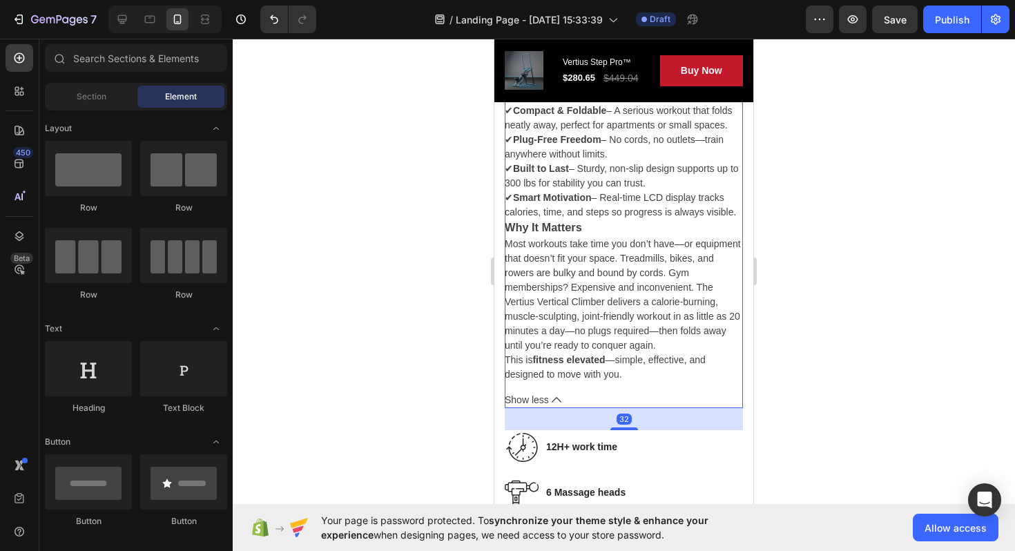
click at [553, 396] on icon at bounding box center [557, 400] width 10 height 10
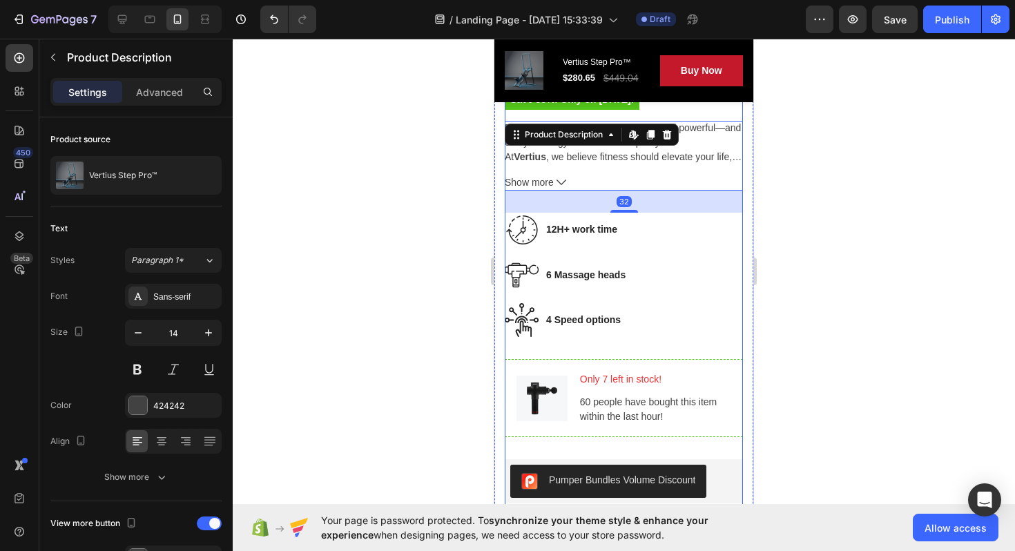
scroll to position [664, 0]
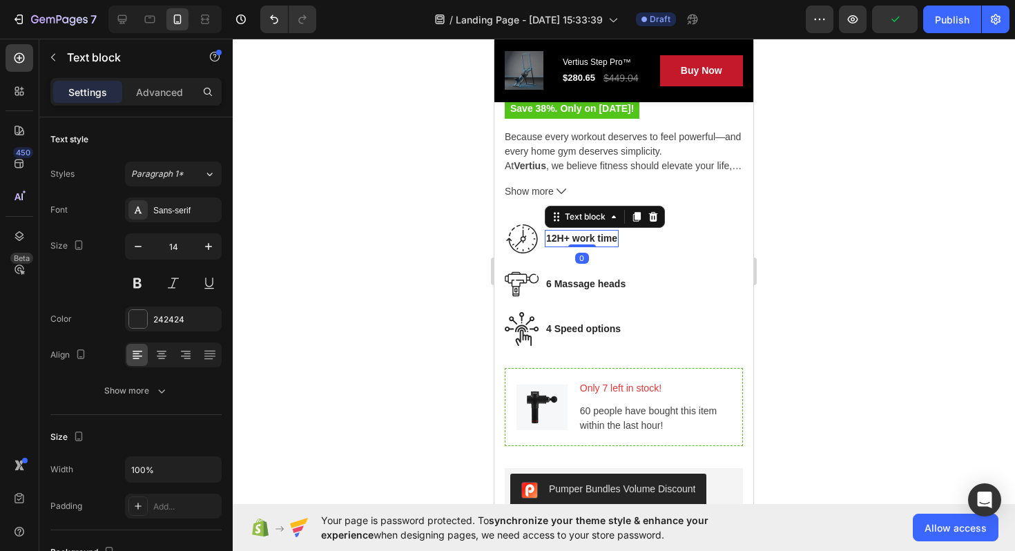
click at [563, 242] on p "12H+ work time" at bounding box center [581, 238] width 71 height 15
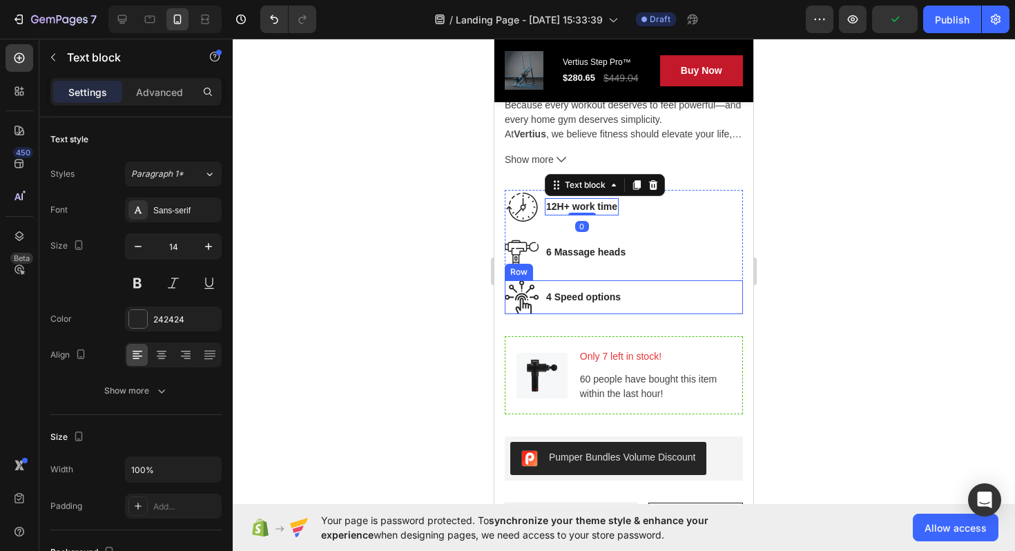
scroll to position [698, 0]
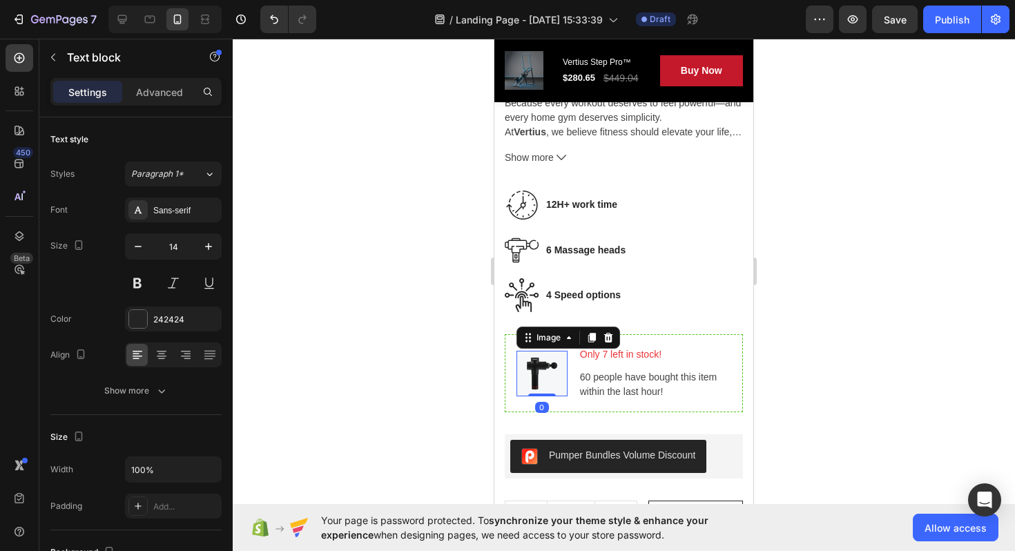
click at [539, 378] on img at bounding box center [542, 374] width 51 height 46
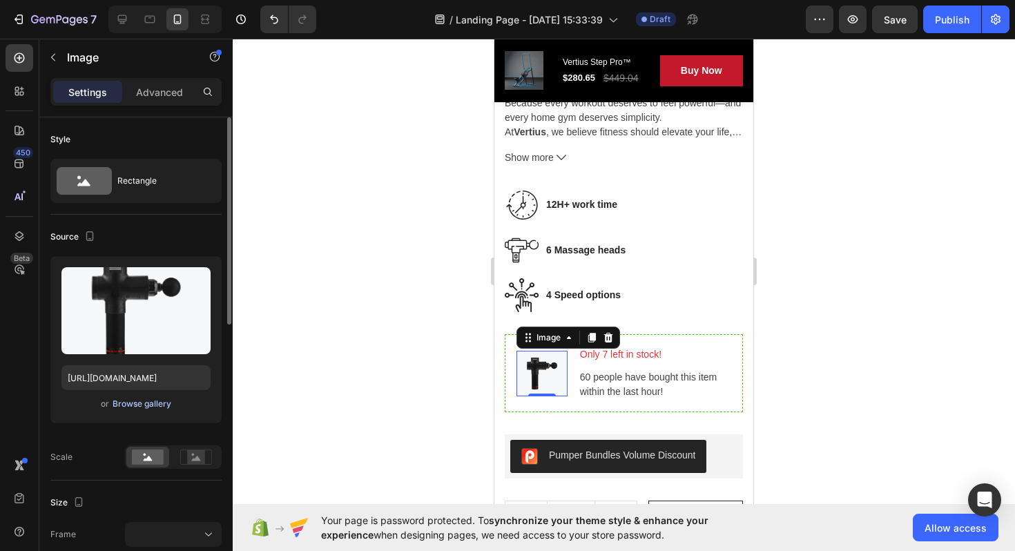
click at [142, 402] on div "Browse gallery" at bounding box center [142, 404] width 59 height 12
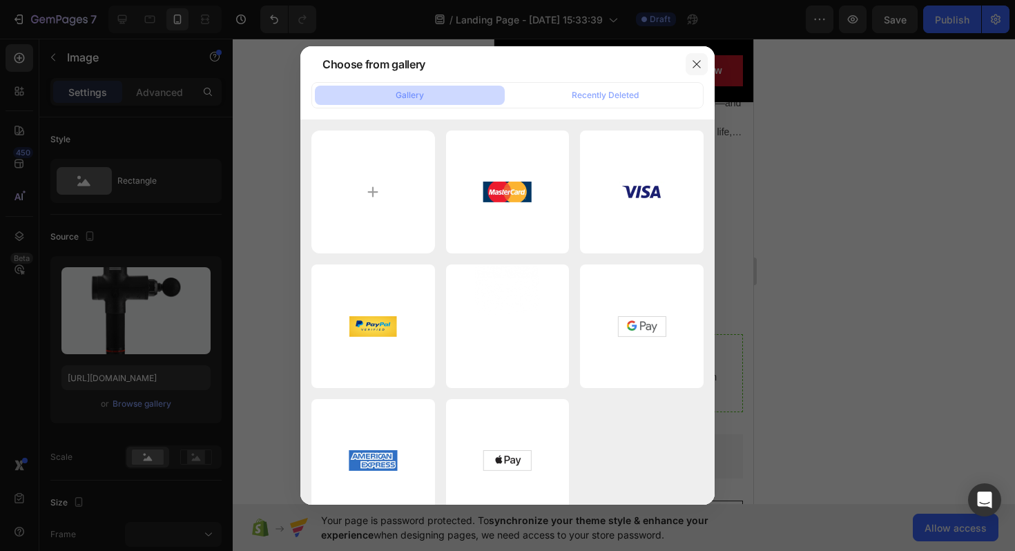
click at [692, 68] on icon "button" at bounding box center [696, 64] width 11 height 11
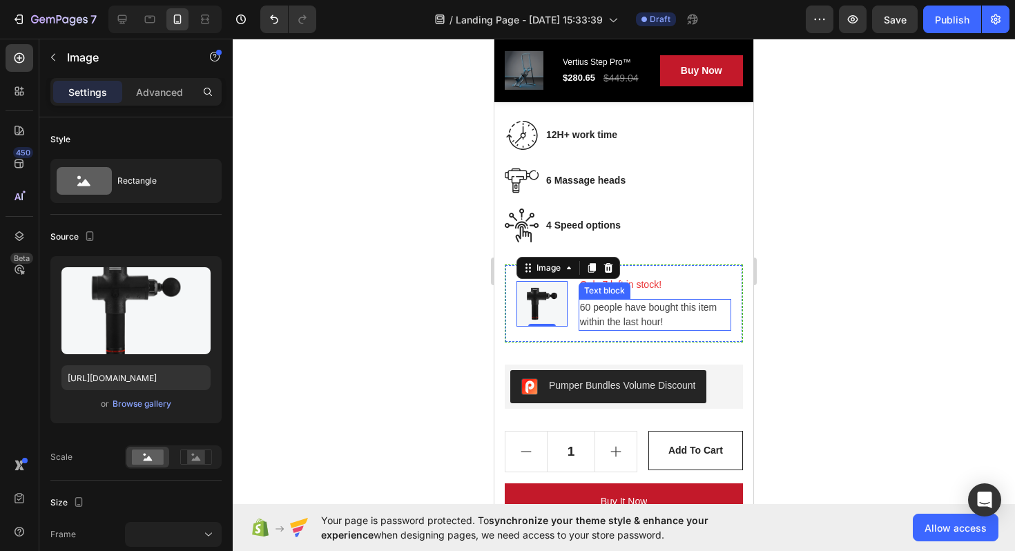
scroll to position [780, 0]
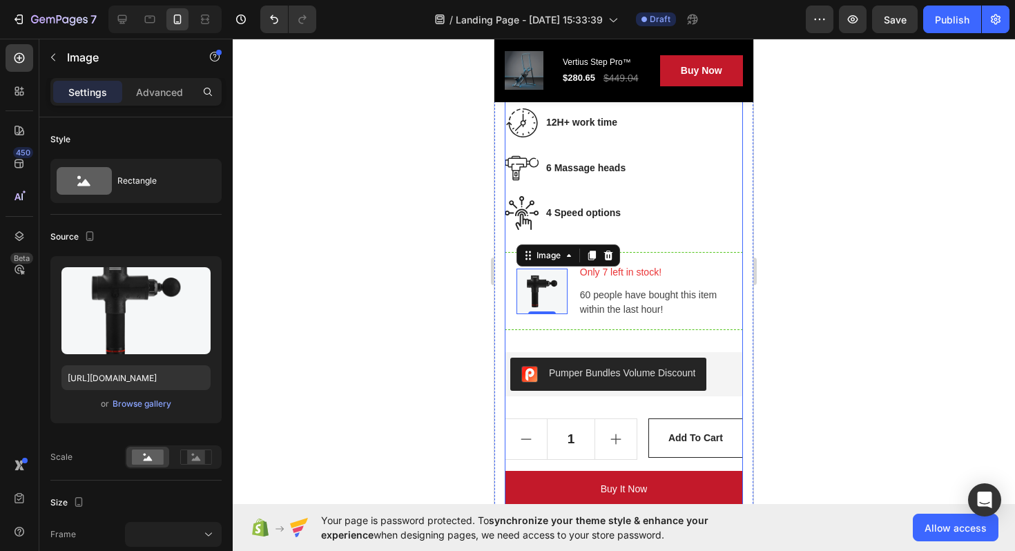
click at [647, 404] on div "Vertius Step Pro™ Product Title For Muscle Pain Relief Recovery Text block Icon…" at bounding box center [624, 251] width 238 height 854
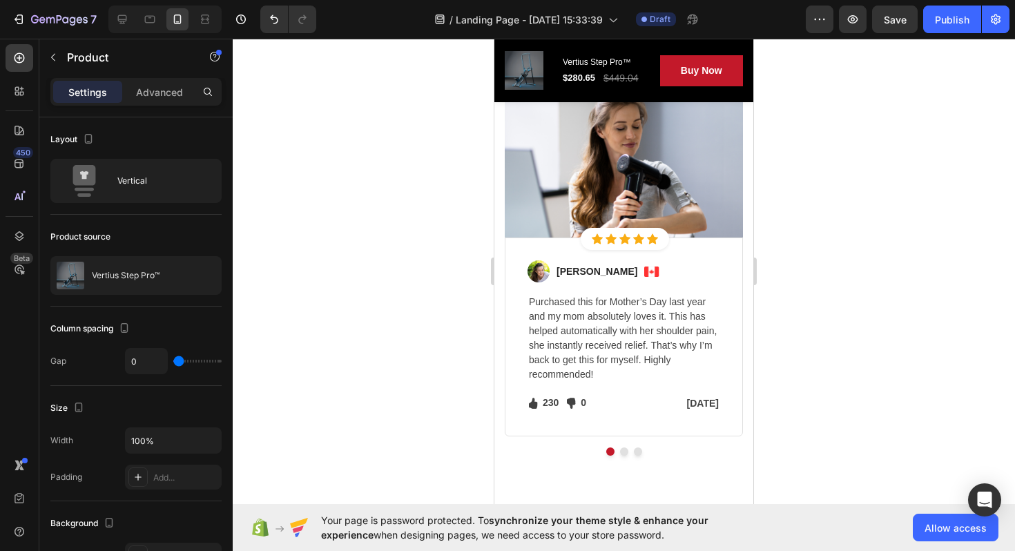
scroll to position [3955, 0]
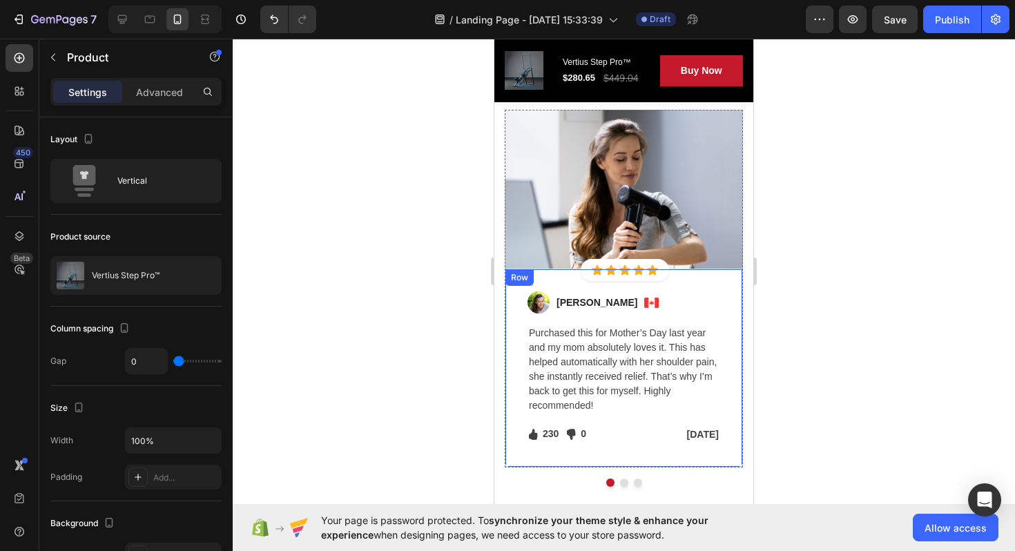
click at [622, 318] on div "Image [PERSON_NAME] Text block Image Row Purchased this for Mother’s Day last y…" at bounding box center [624, 367] width 193 height 153
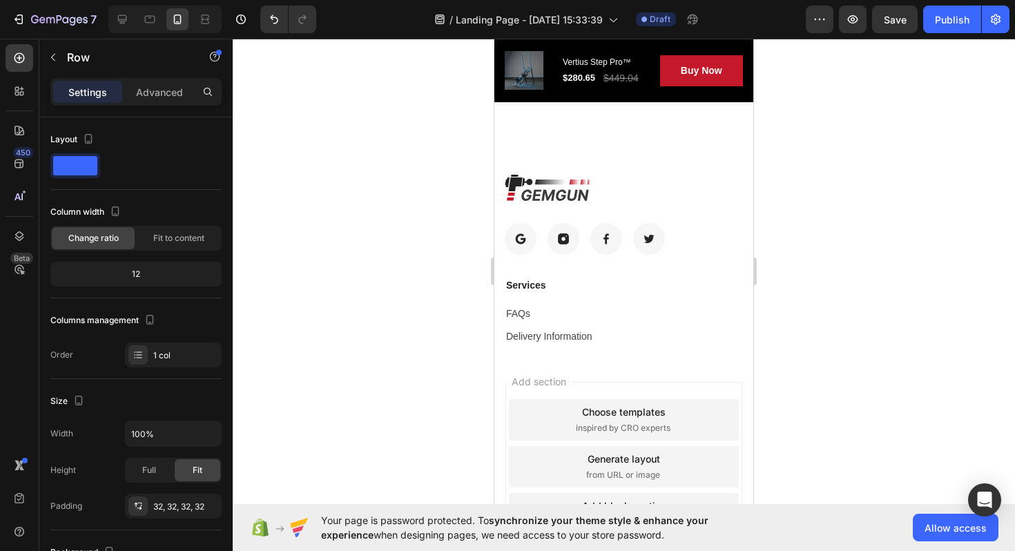
scroll to position [7013, 0]
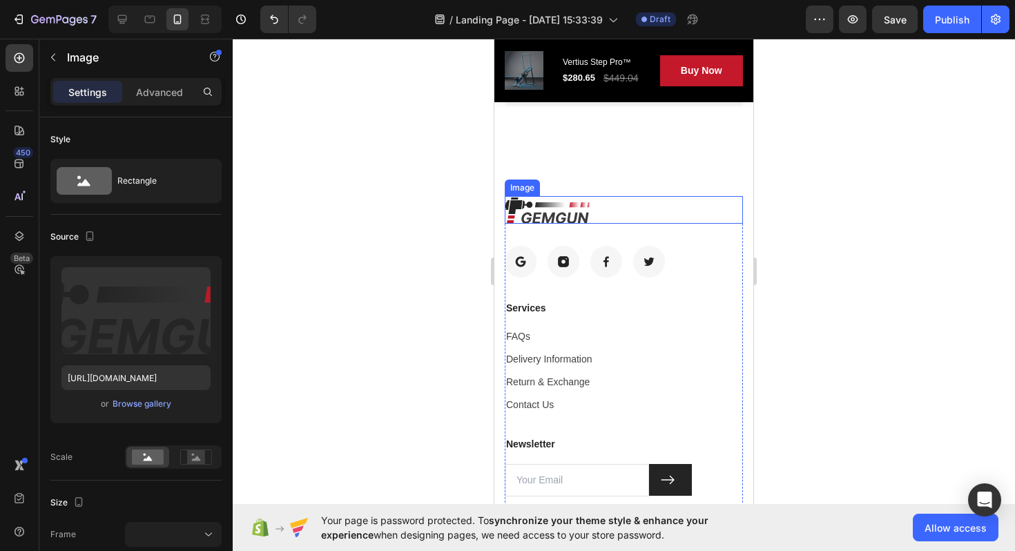
click at [529, 204] on img at bounding box center [548, 210] width 86 height 28
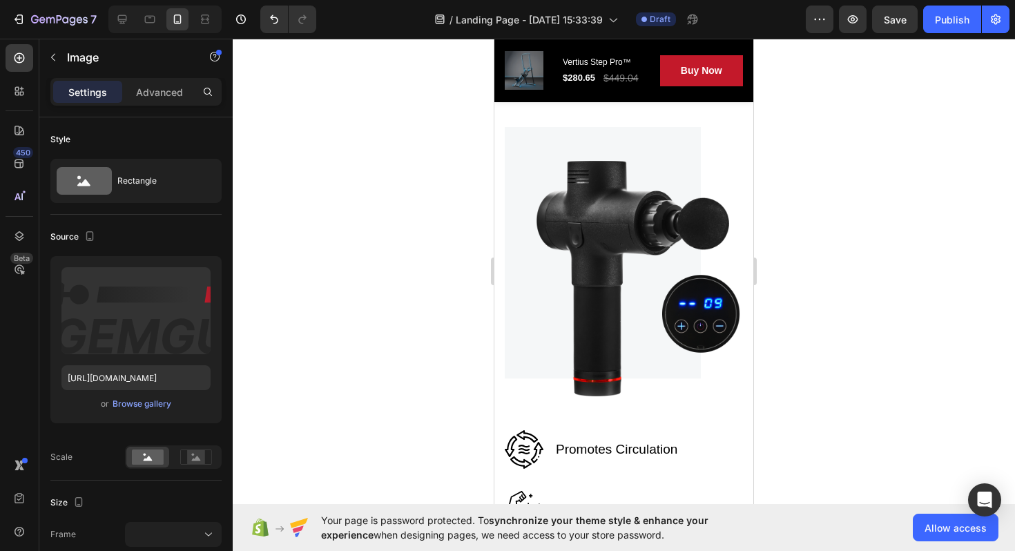
scroll to position [2129, 0]
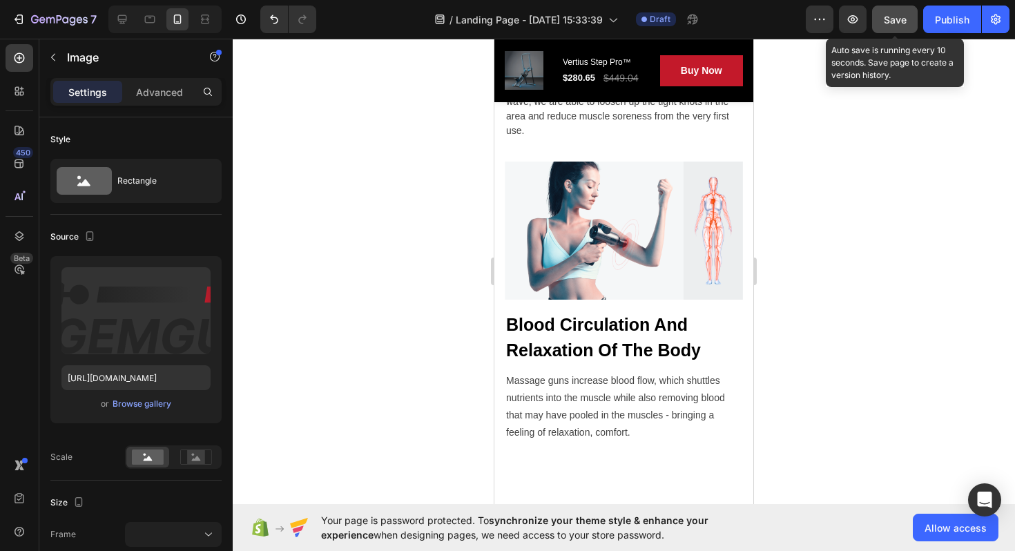
click at [910, 21] on button "Save" at bounding box center [895, 20] width 46 height 28
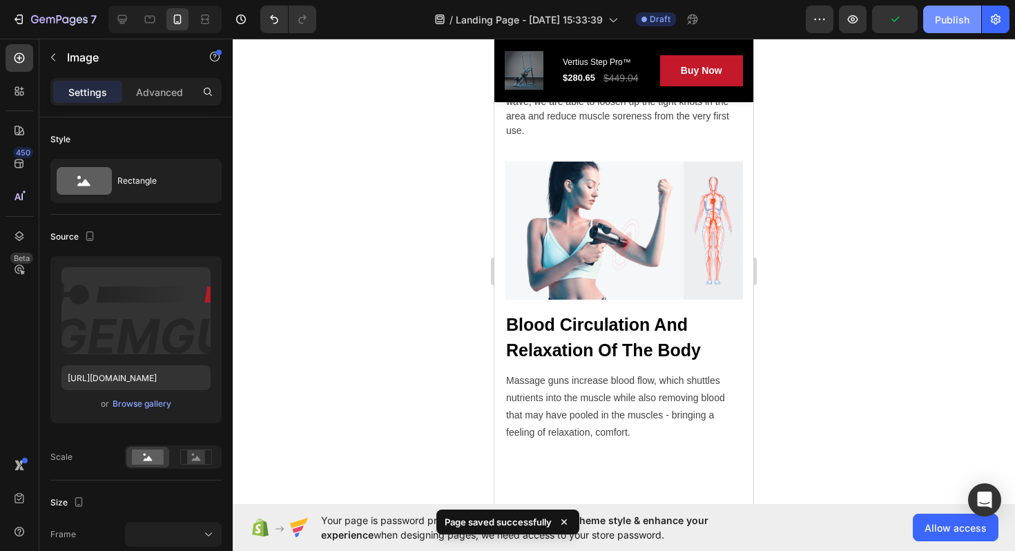
click at [940, 27] on button "Publish" at bounding box center [952, 20] width 58 height 28
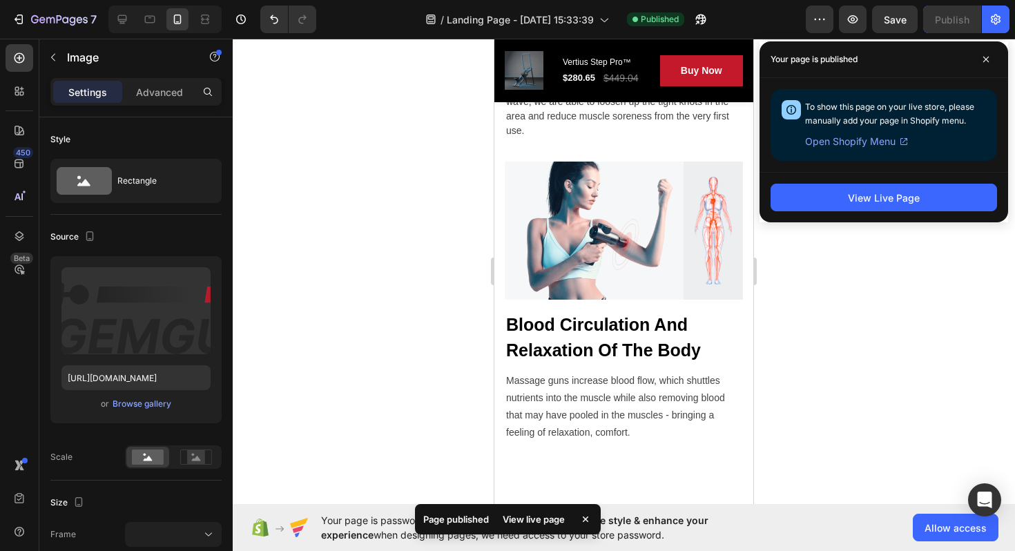
click at [923, 268] on div at bounding box center [624, 295] width 783 height 512
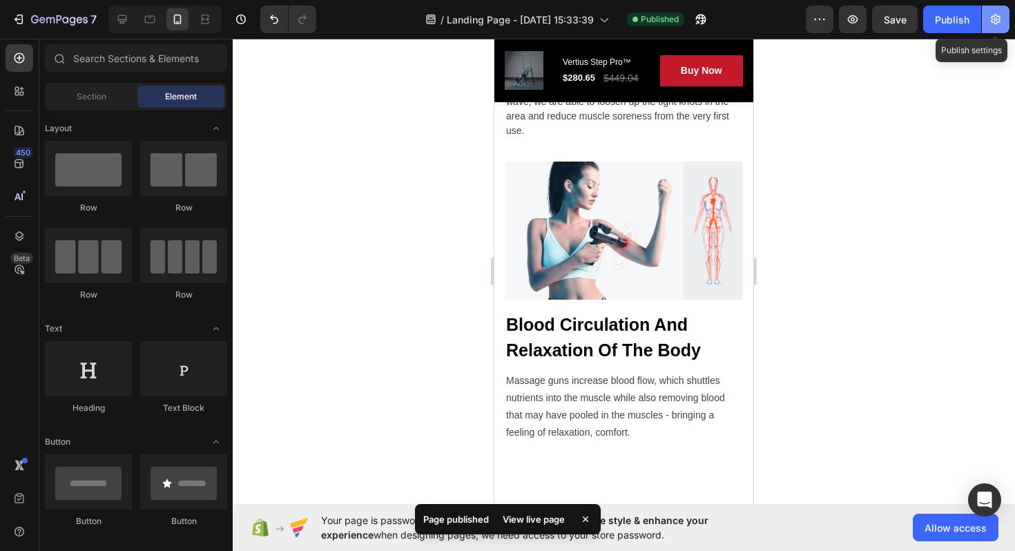
click at [992, 24] on icon "button" at bounding box center [996, 19] width 14 height 14
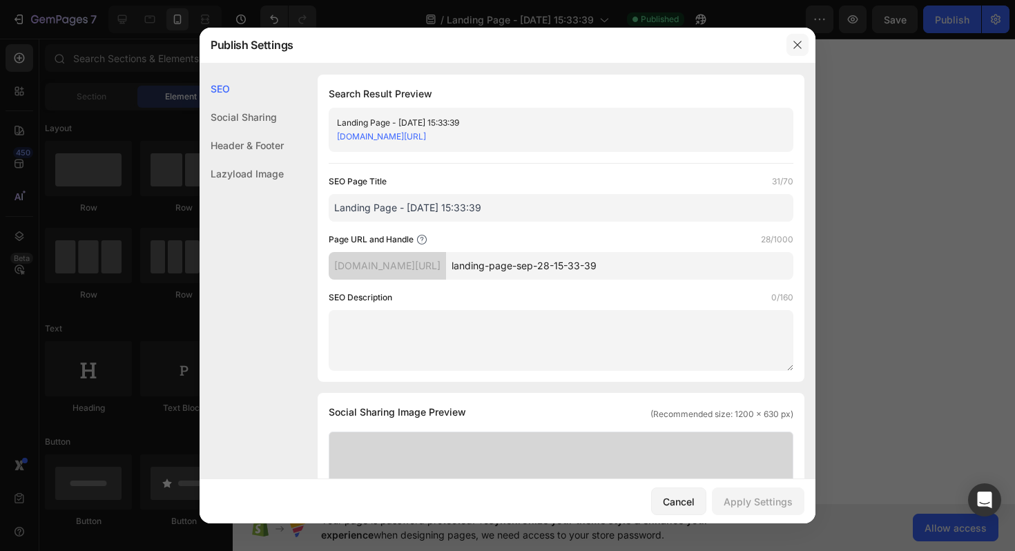
click at [794, 40] on icon "button" at bounding box center [797, 44] width 11 height 11
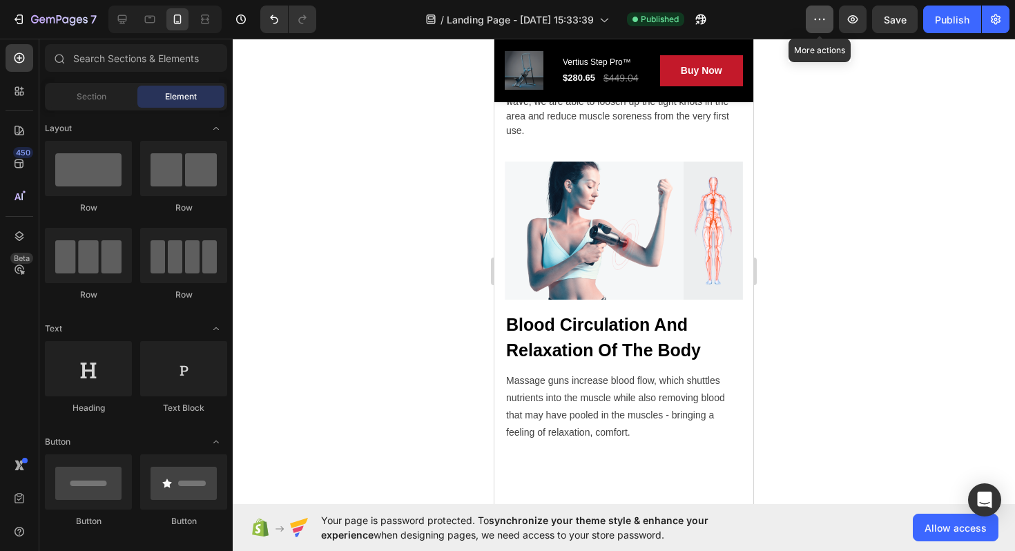
click at [821, 12] on icon "button" at bounding box center [820, 19] width 14 height 14
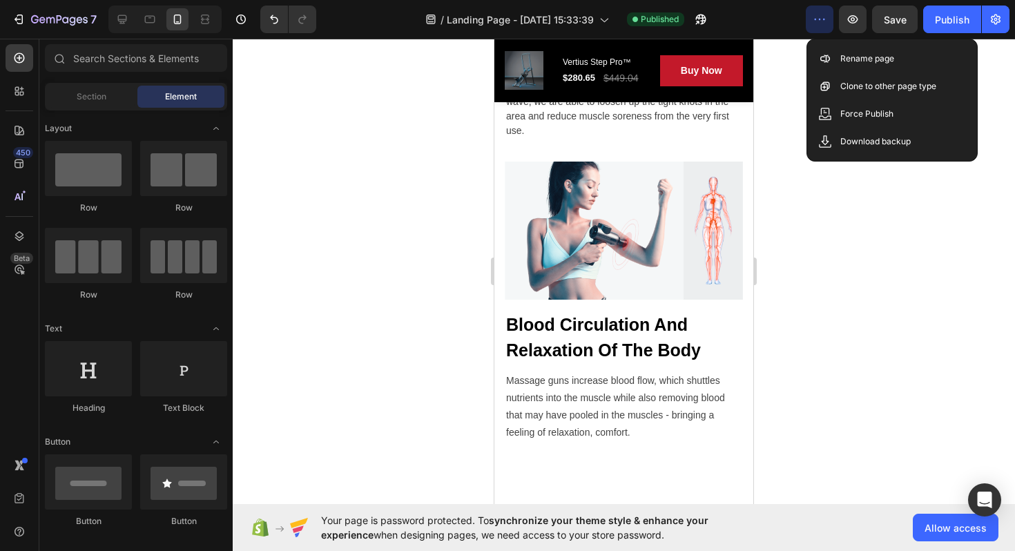
click at [821, 12] on icon "button" at bounding box center [820, 19] width 14 height 14
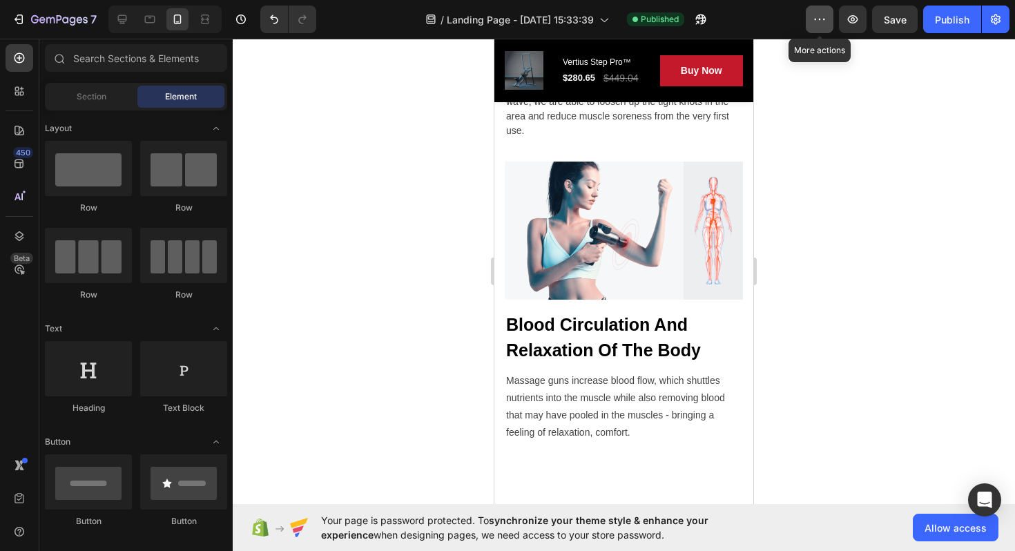
click at [821, 13] on icon "button" at bounding box center [820, 19] width 14 height 14
click at [959, 26] on div "Publish" at bounding box center [952, 19] width 35 height 15
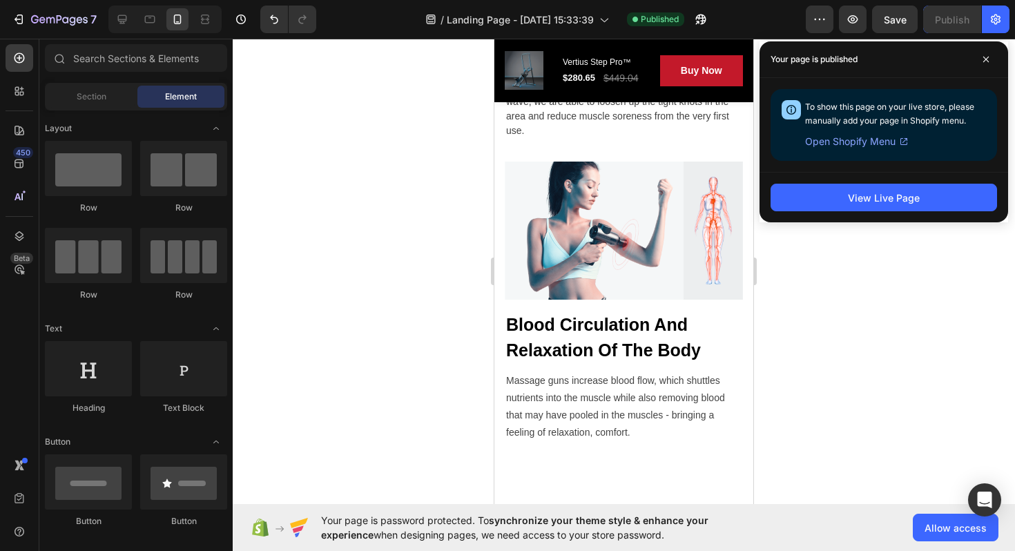
click at [843, 140] on span "Open Shopify Menu" at bounding box center [850, 141] width 90 height 17
